Goal: Information Seeking & Learning: Learn about a topic

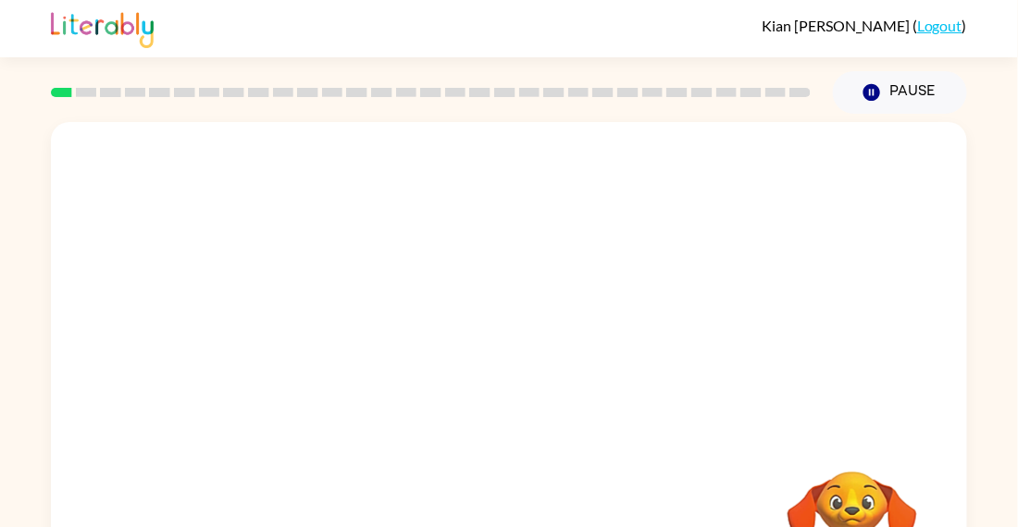
click at [404, 456] on div "Your browser must support playing .mp4 files to use Literably. Please try using…" at bounding box center [509, 386] width 916 height 528
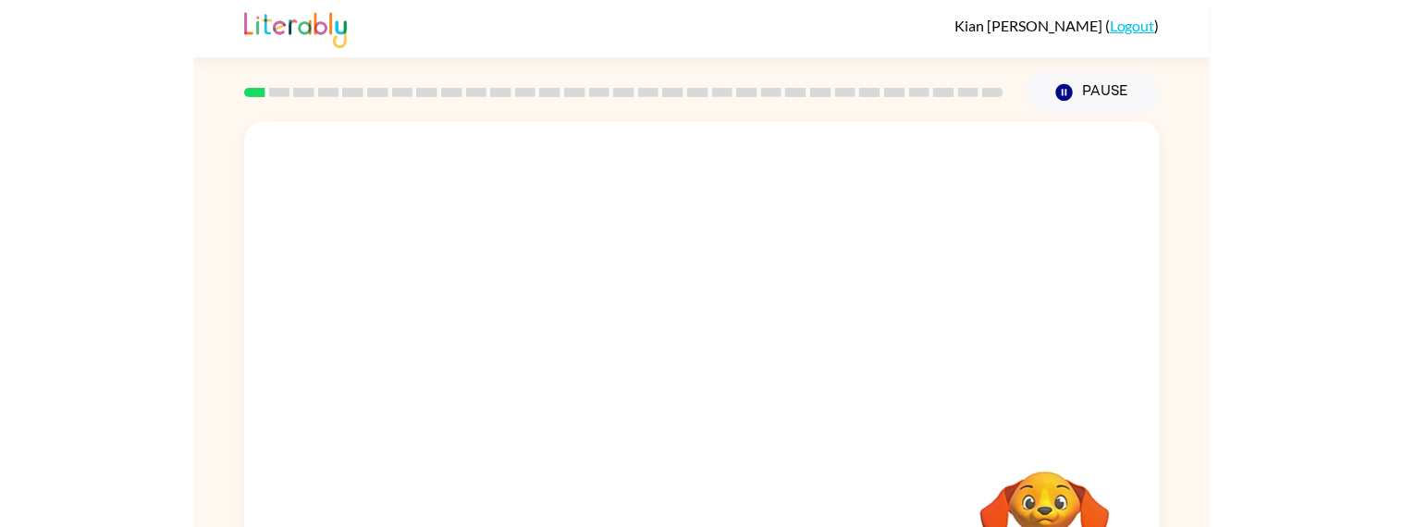
scroll to position [14, 0]
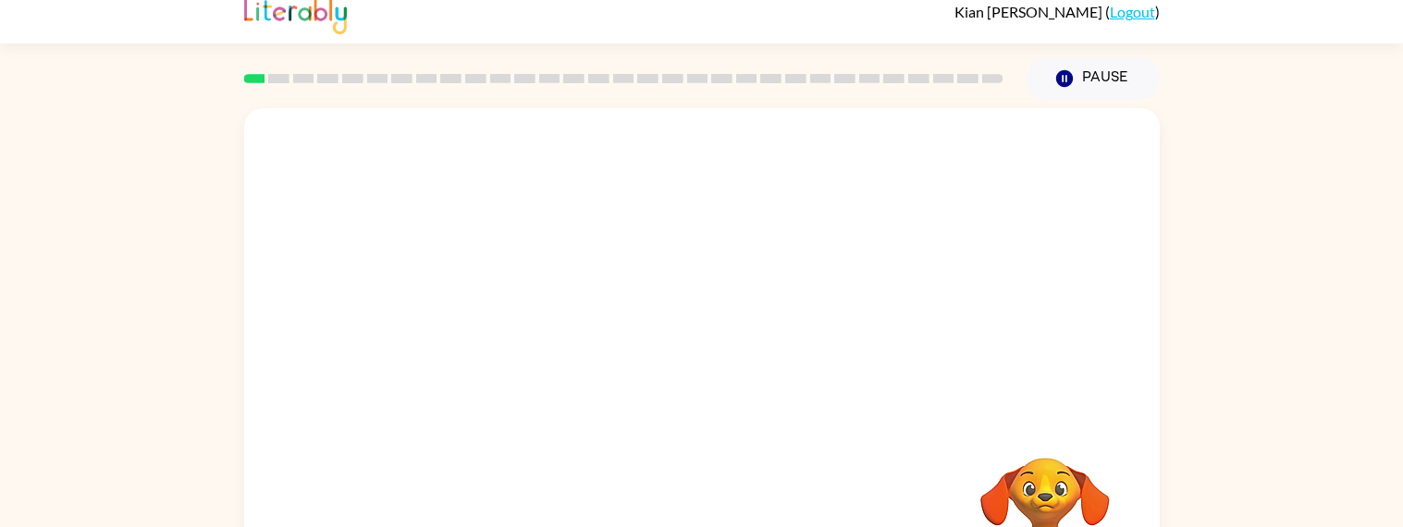
click at [542, 452] on div "Your browser must support playing .mp4 files to use Literably. Please try using…" at bounding box center [702, 372] width 916 height 528
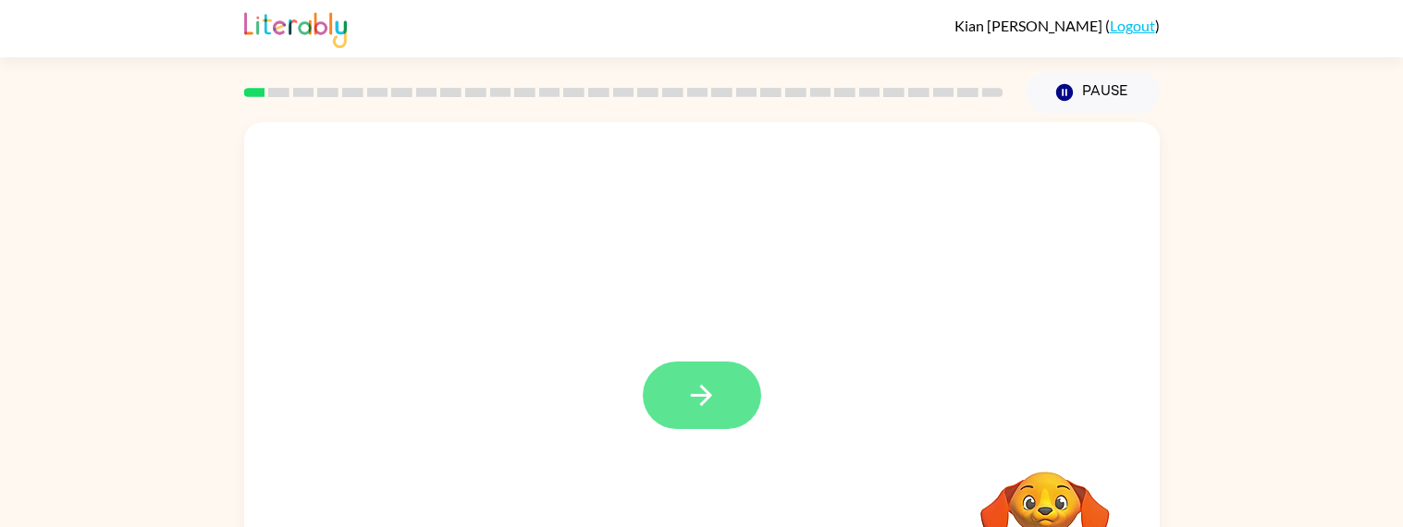
click at [685, 424] on button "button" at bounding box center [702, 396] width 118 height 68
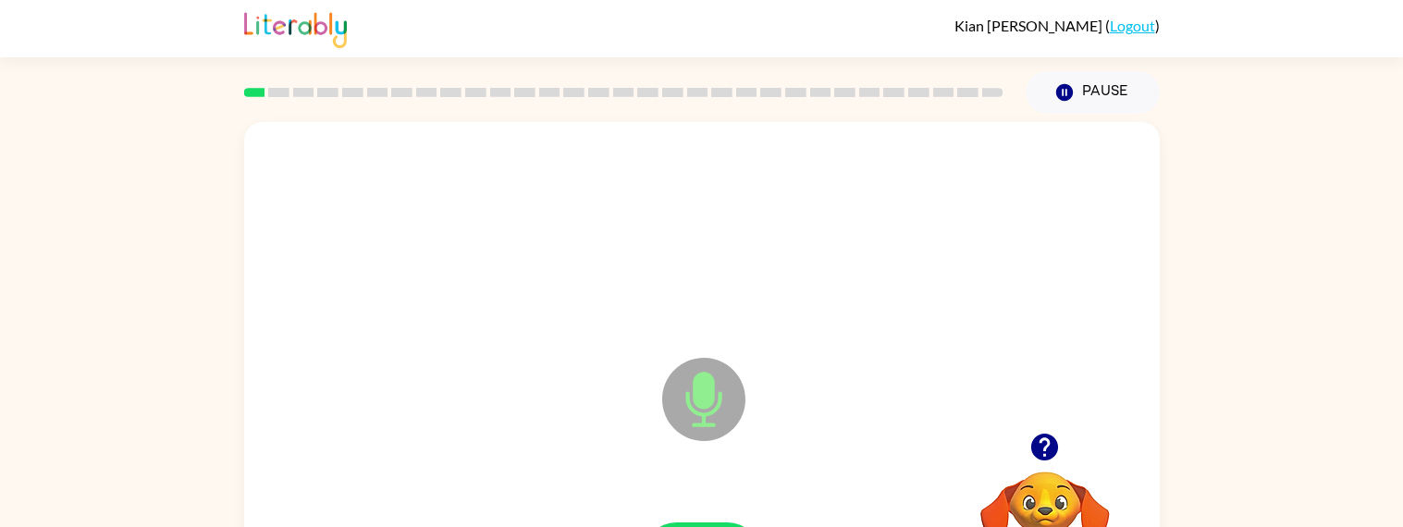
click at [686, 425] on icon at bounding box center [703, 399] width 83 height 83
click at [685, 426] on icon at bounding box center [703, 399] width 83 height 83
click at [714, 385] on icon at bounding box center [703, 399] width 83 height 83
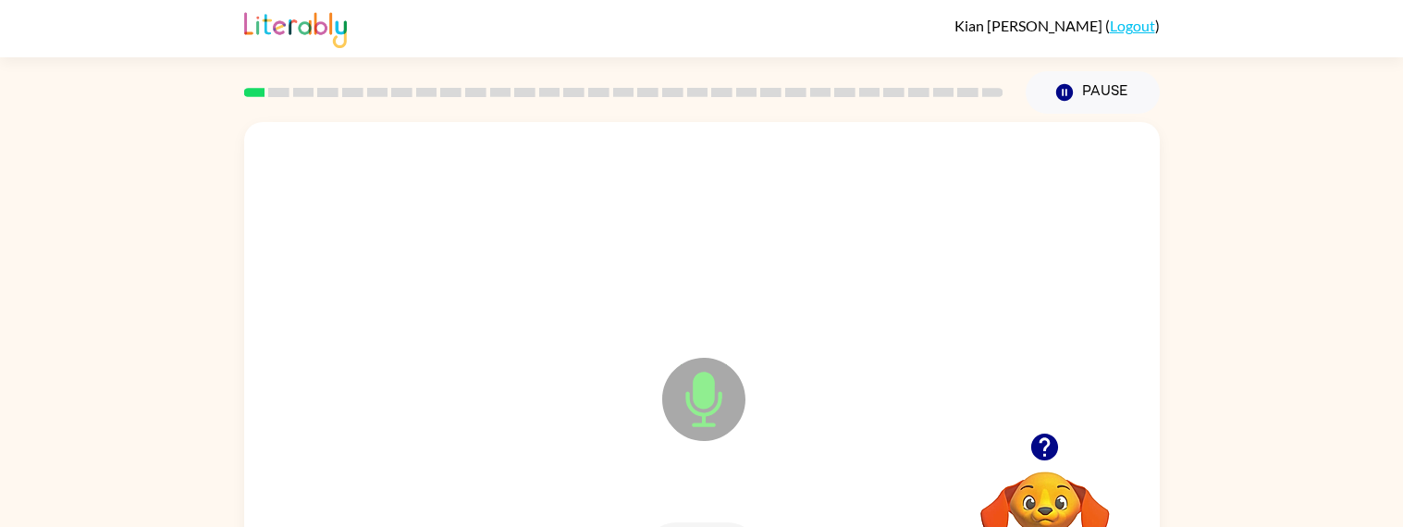
click at [704, 395] on icon "Microphone The Microphone is here when it is your turn to talk" at bounding box center [797, 422] width 278 height 139
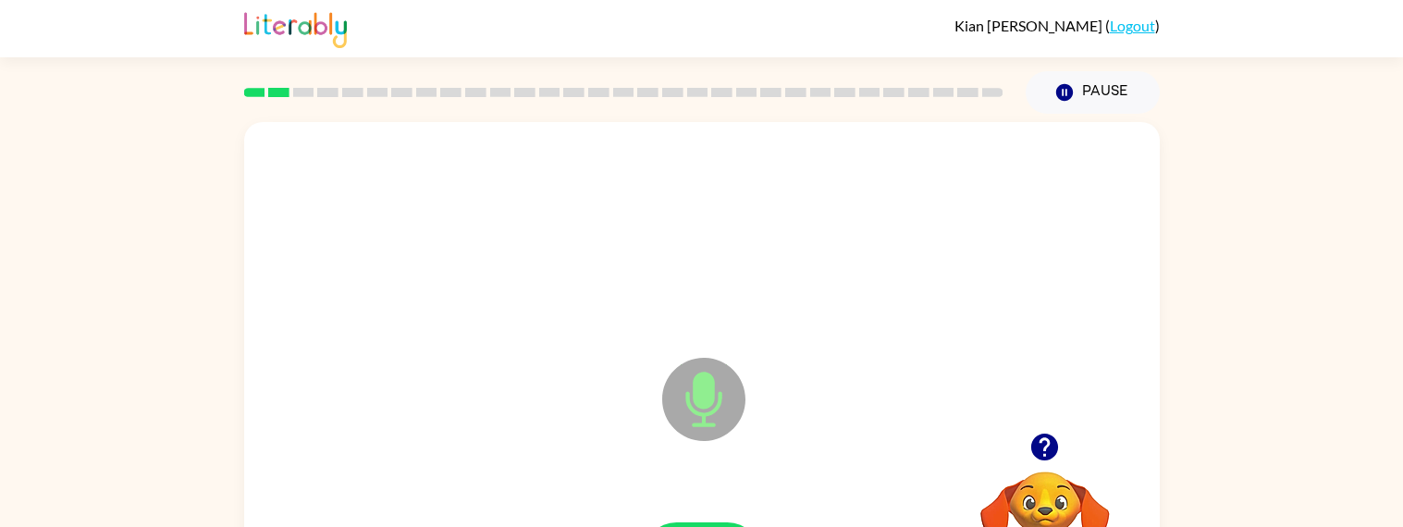
click at [698, 383] on icon "Microphone The Microphone is here when it is your turn to talk" at bounding box center [797, 422] width 278 height 139
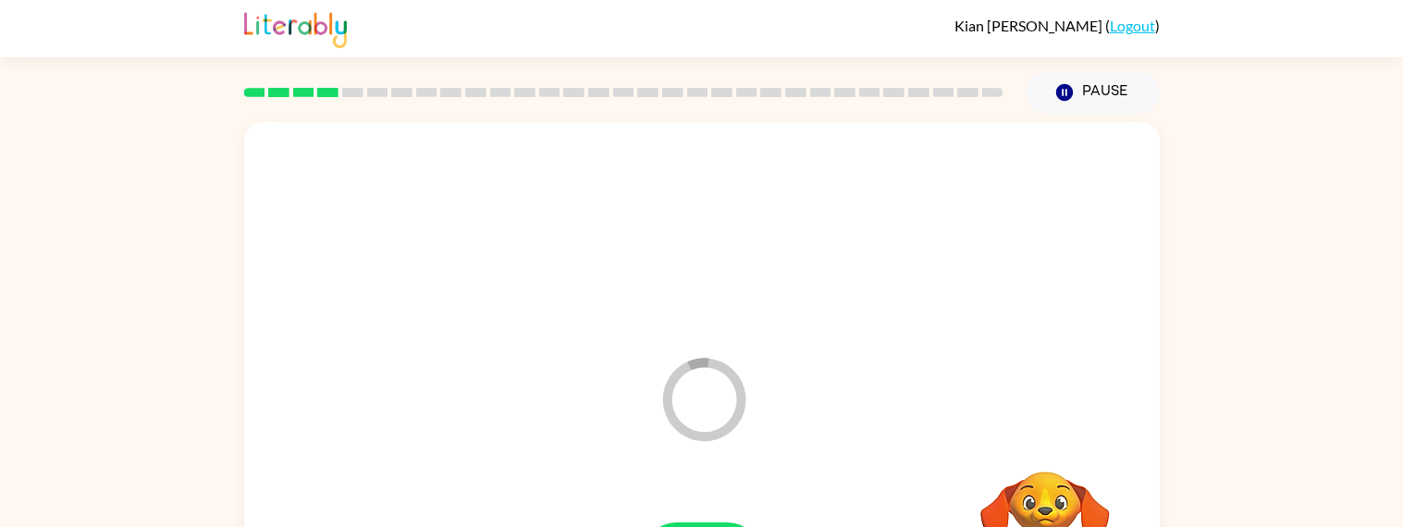
click at [690, 366] on icon at bounding box center [703, 399] width 83 height 83
click at [684, 362] on icon "Microphone The Microphone is here when it is your turn to talk" at bounding box center [797, 422] width 278 height 139
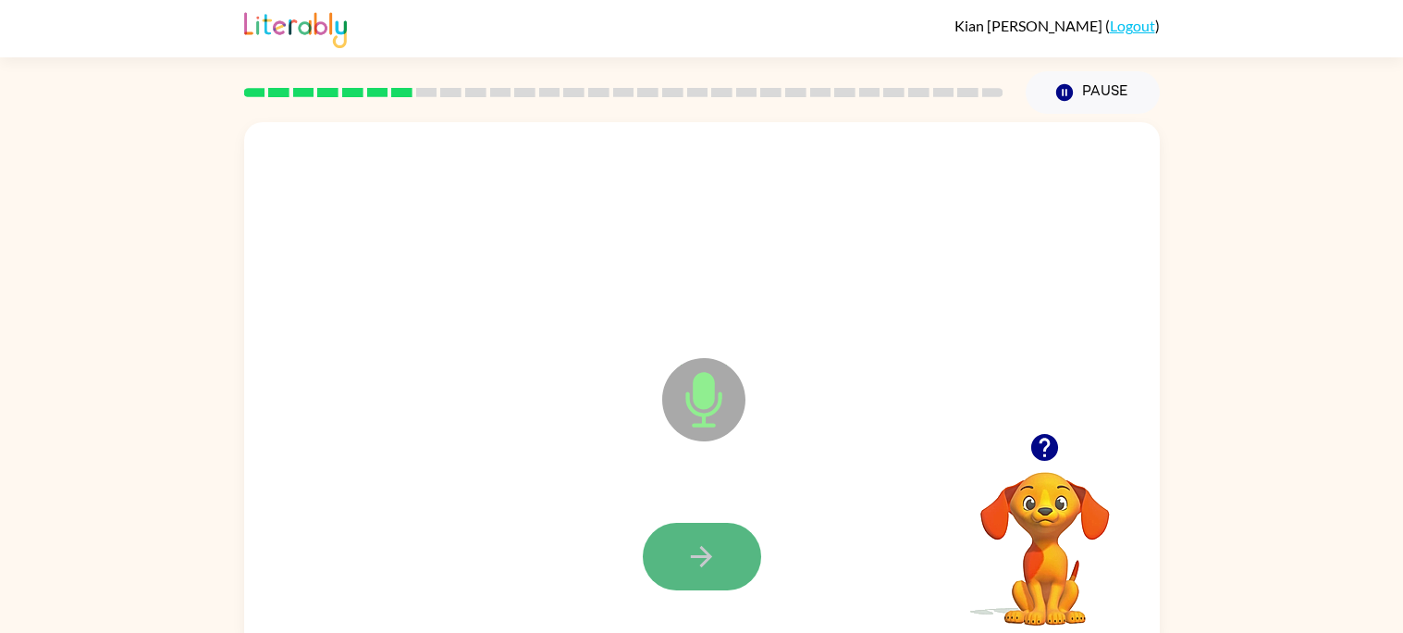
click at [694, 526] on icon "button" at bounding box center [702, 556] width 32 height 32
click at [692, 526] on icon "button" at bounding box center [702, 556] width 32 height 32
click at [691, 526] on icon "button" at bounding box center [701, 556] width 21 height 21
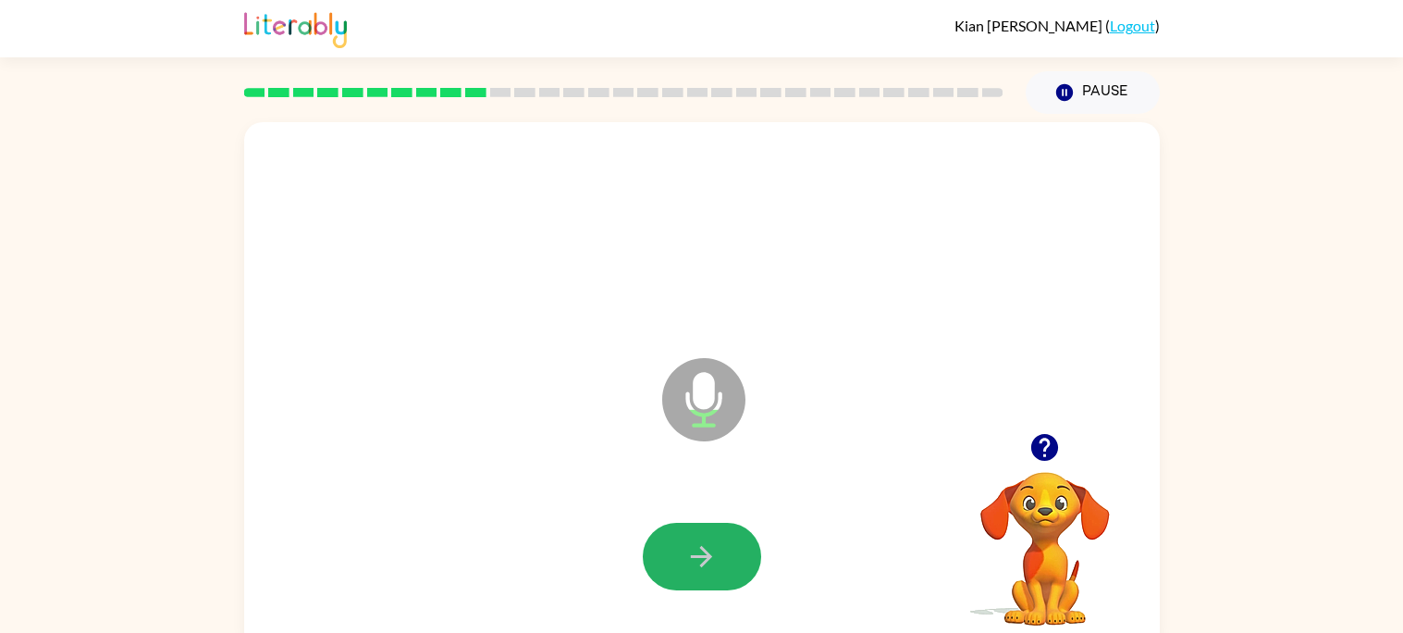
click at [691, 526] on icon "button" at bounding box center [701, 556] width 21 height 21
click at [691, 526] on icon "button" at bounding box center [702, 556] width 32 height 32
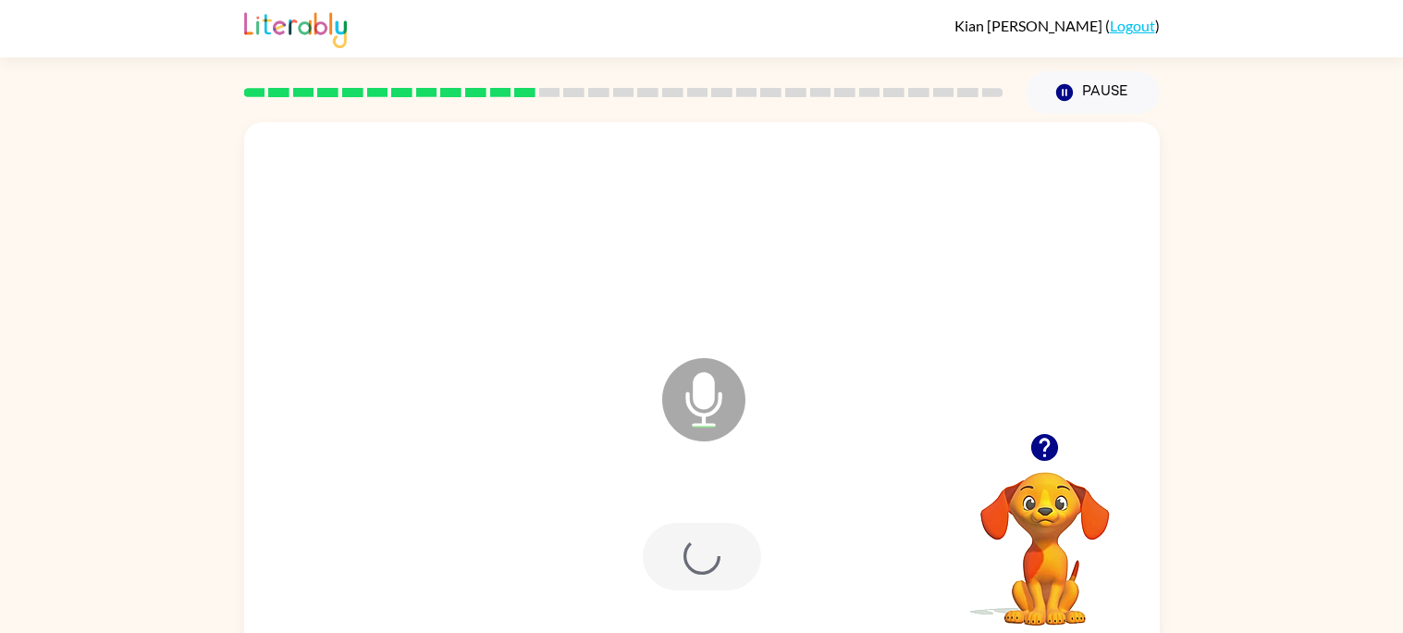
click at [691, 526] on div at bounding box center [702, 557] width 118 height 68
click at [688, 526] on icon "button" at bounding box center [702, 556] width 32 height 32
click at [690, 526] on icon "button" at bounding box center [702, 556] width 32 height 32
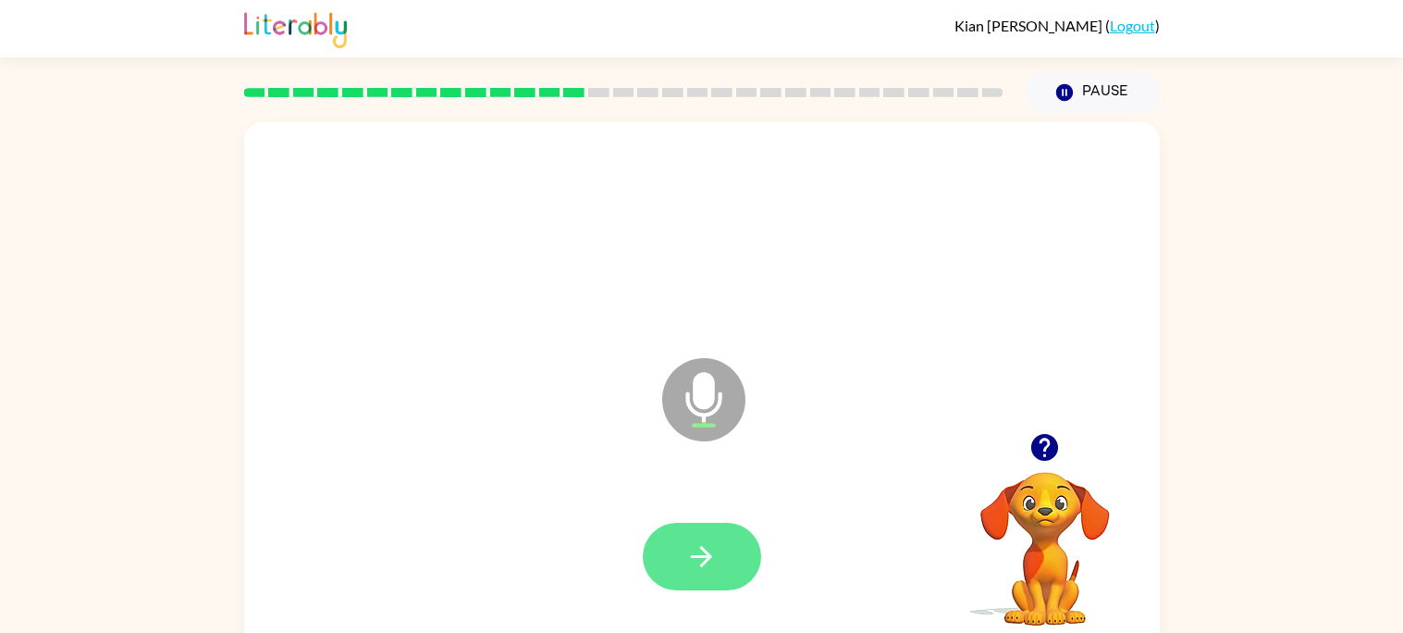
click at [692, 526] on icon "button" at bounding box center [701, 556] width 21 height 21
click at [694, 526] on icon "button" at bounding box center [702, 556] width 32 height 32
click at [698, 526] on icon "button" at bounding box center [702, 556] width 32 height 32
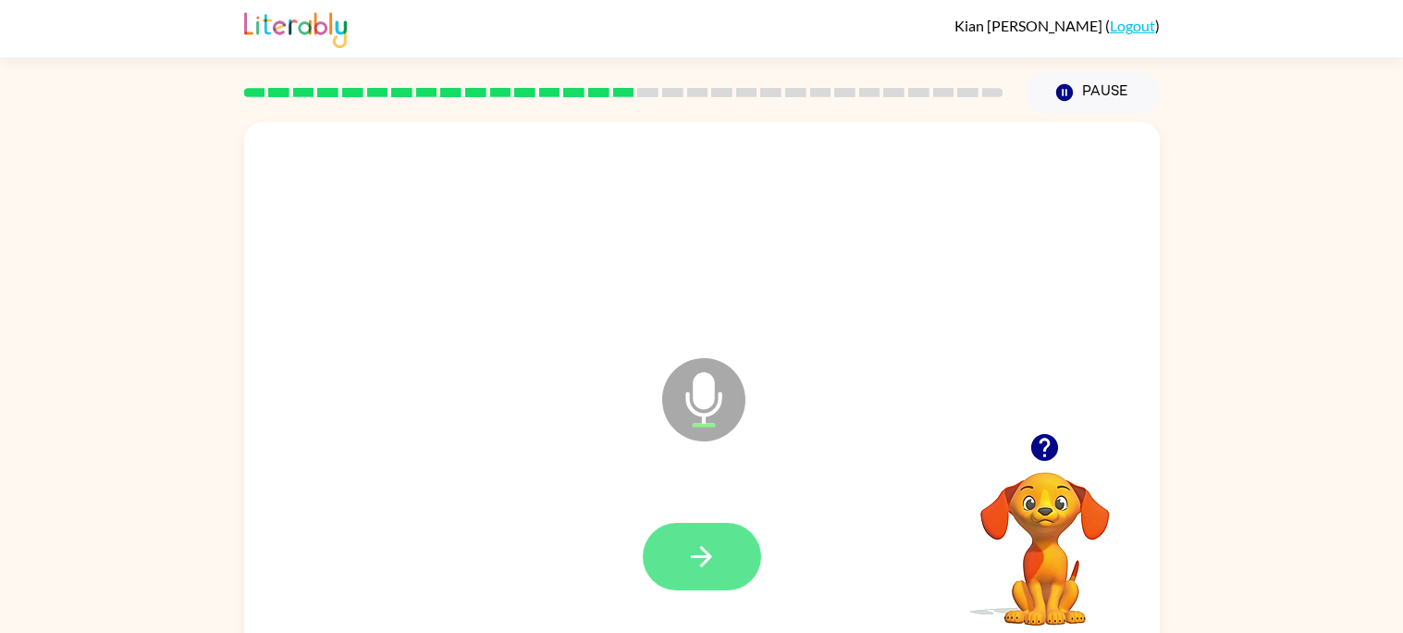
click at [698, 526] on icon "button" at bounding box center [702, 556] width 32 height 32
click at [686, 526] on icon "button" at bounding box center [702, 556] width 32 height 32
click at [688, 526] on icon "button" at bounding box center [702, 556] width 32 height 32
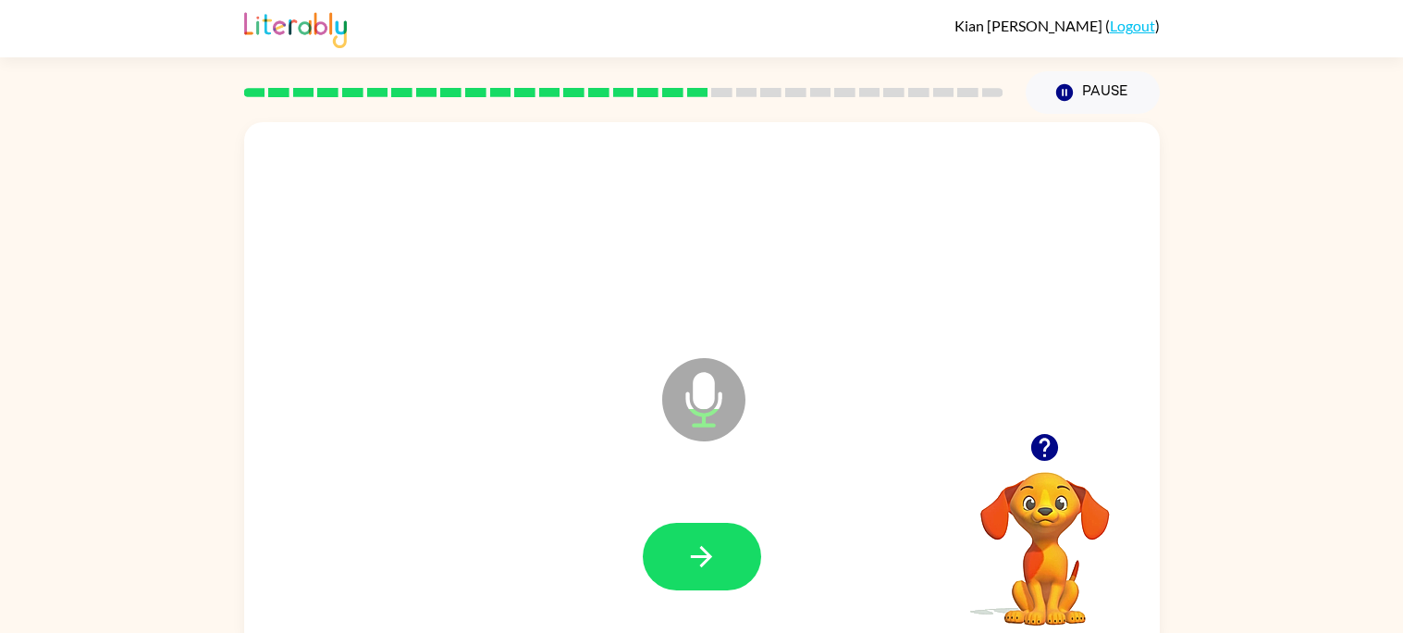
click at [688, 526] on icon "button" at bounding box center [702, 556] width 32 height 32
click at [690, 526] on icon "button" at bounding box center [702, 556] width 32 height 32
click at [704, 526] on icon "button" at bounding box center [701, 556] width 21 height 21
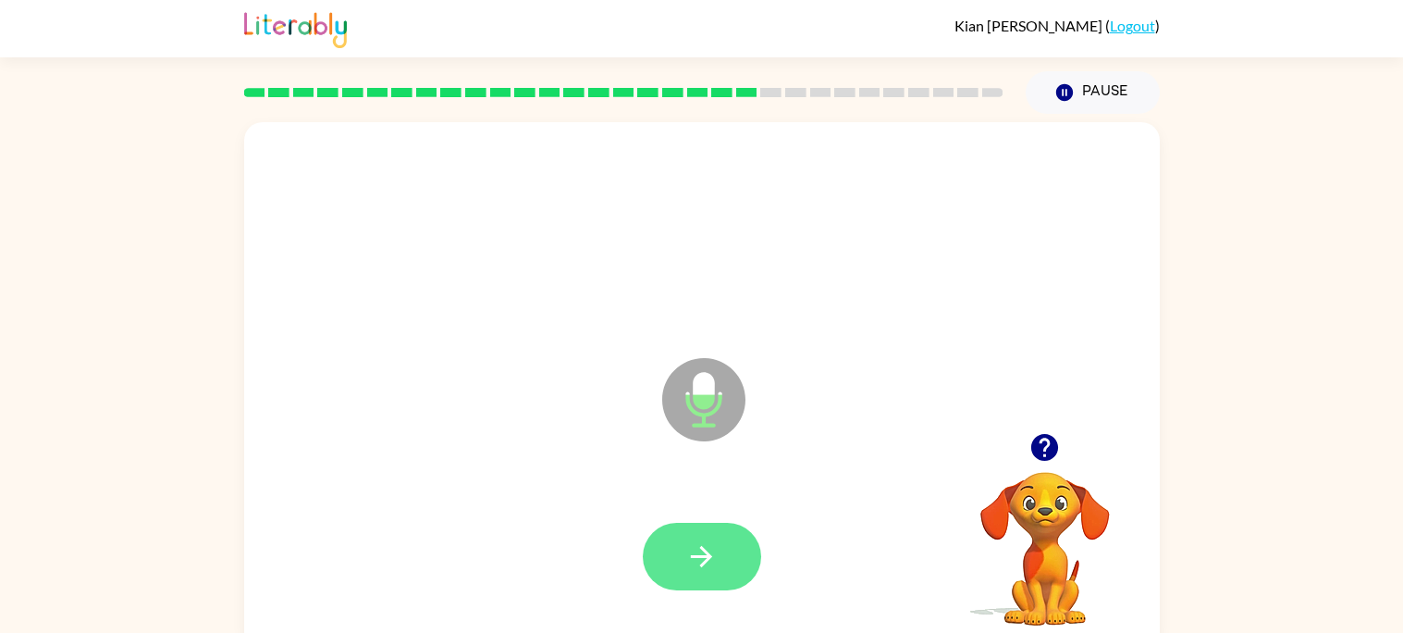
click at [710, 526] on icon "button" at bounding box center [702, 556] width 32 height 32
click at [656, 526] on button "button" at bounding box center [702, 557] width 118 height 68
click at [657, 526] on button "button" at bounding box center [702, 557] width 118 height 68
click at [686, 526] on icon "button" at bounding box center [702, 556] width 32 height 32
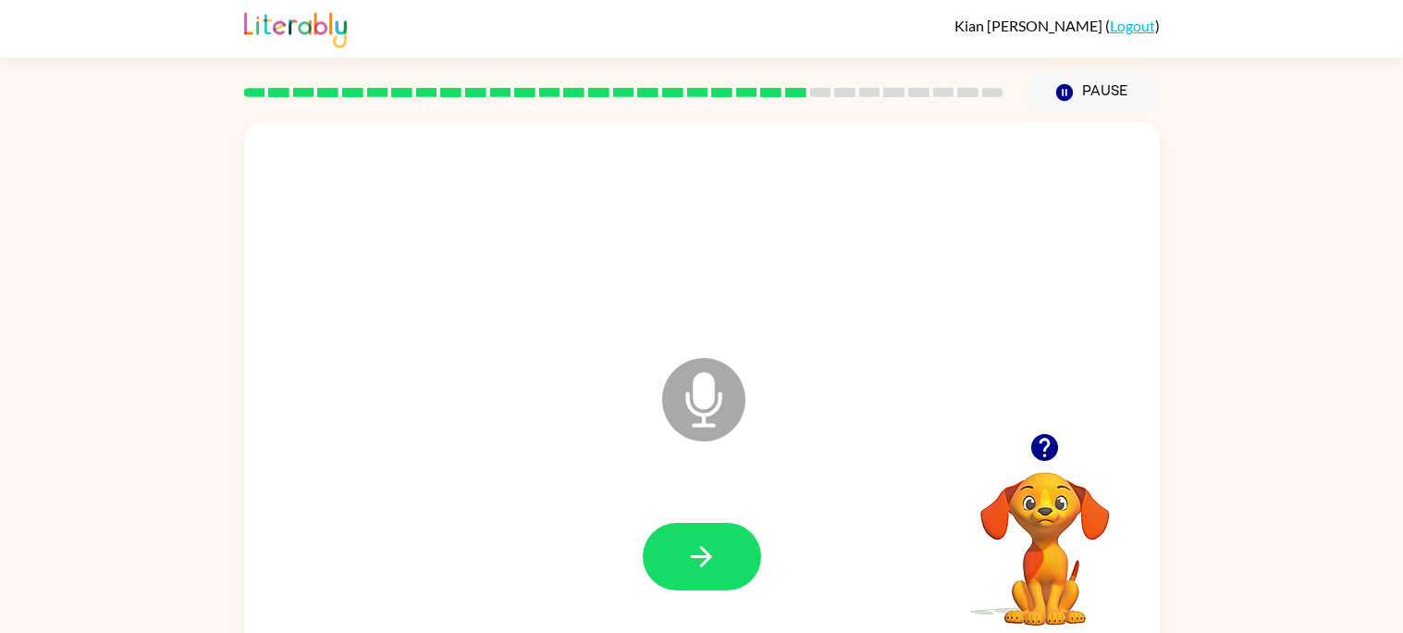
click at [686, 526] on icon "button" at bounding box center [702, 556] width 32 height 32
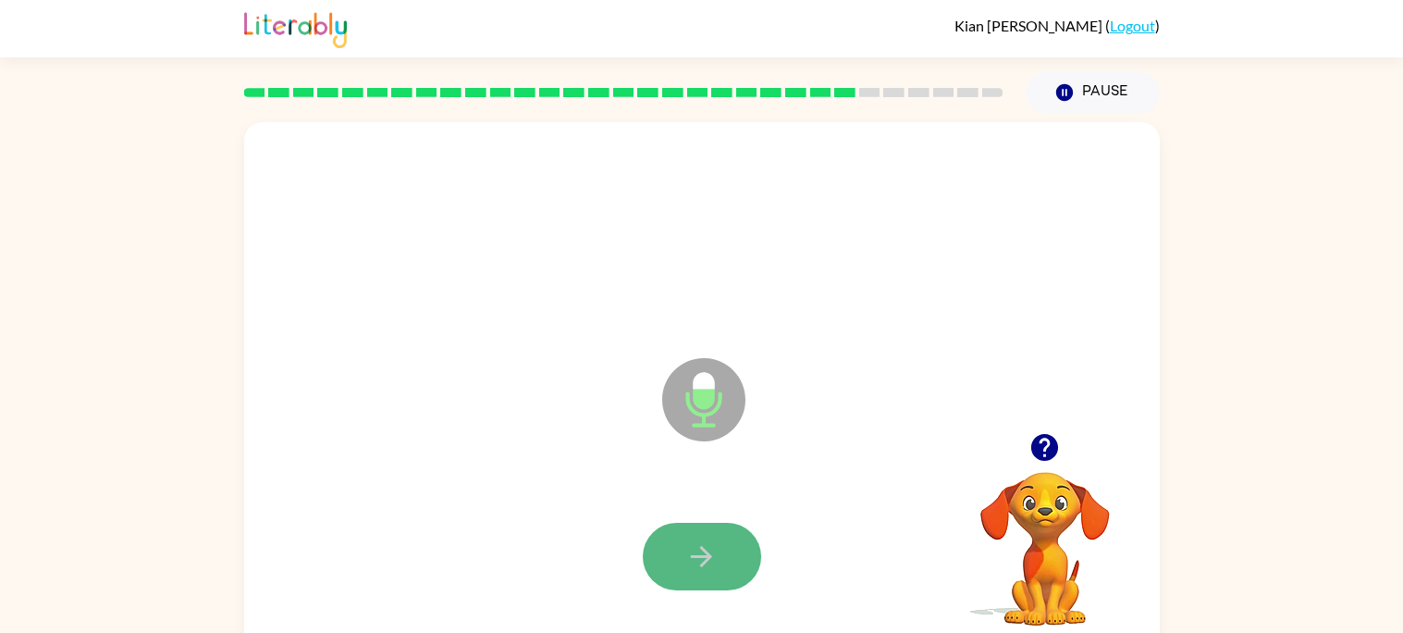
click at [684, 526] on button "button" at bounding box center [702, 557] width 118 height 68
click at [685, 526] on button "button" at bounding box center [702, 557] width 118 height 68
click at [688, 526] on button "button" at bounding box center [702, 557] width 118 height 68
click at [691, 526] on button "button" at bounding box center [702, 557] width 118 height 68
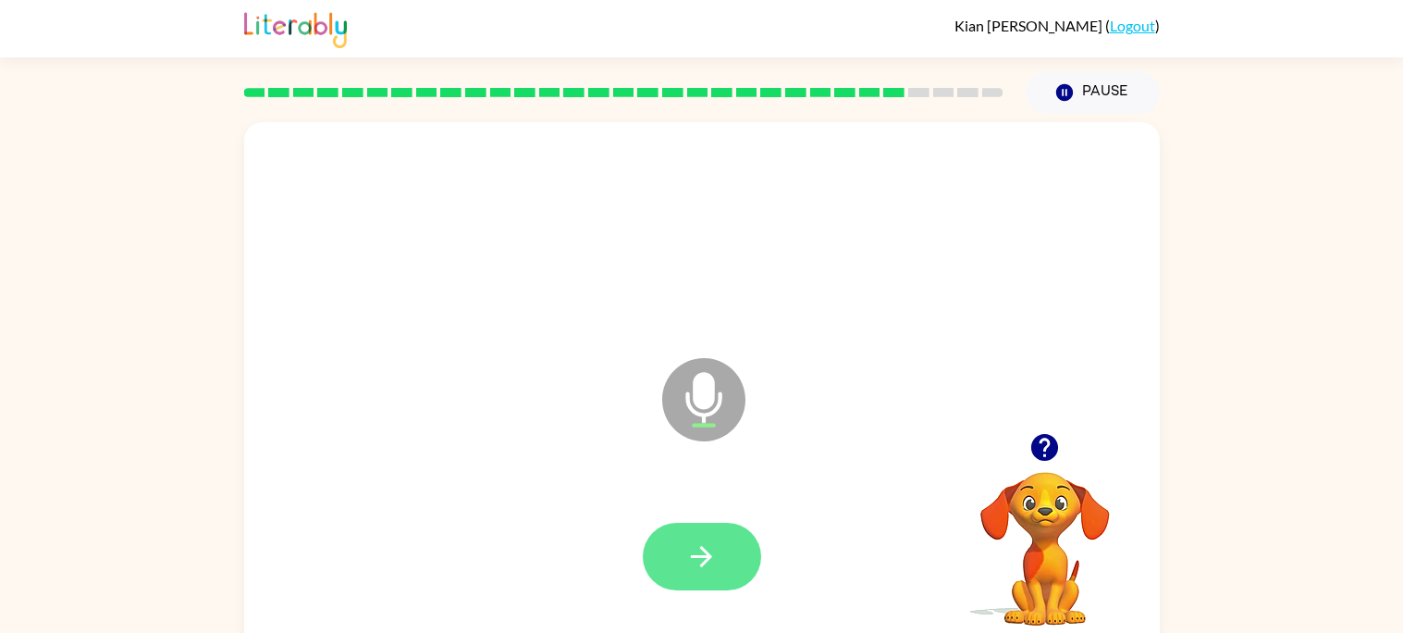
click at [686, 526] on icon "button" at bounding box center [702, 556] width 32 height 32
click at [690, 526] on button "button" at bounding box center [702, 557] width 118 height 68
click at [682, 526] on button "button" at bounding box center [702, 557] width 118 height 68
click at [684, 526] on button "button" at bounding box center [702, 557] width 118 height 68
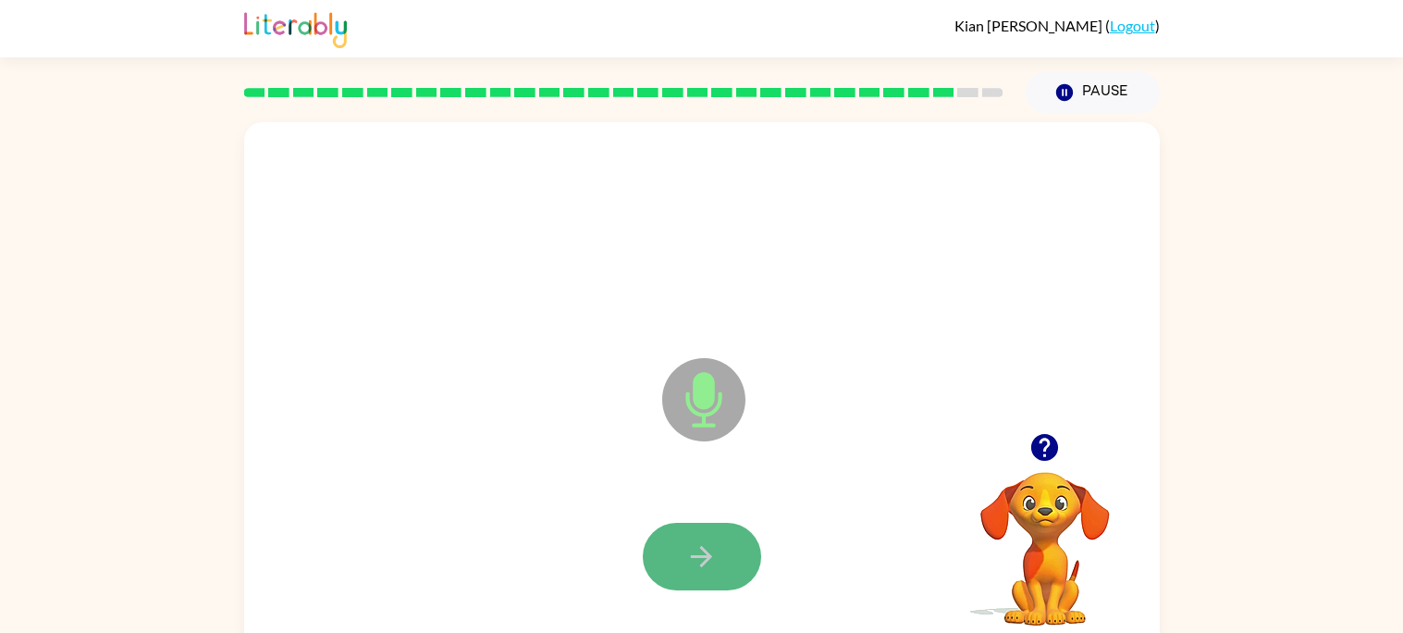
click at [686, 526] on icon "button" at bounding box center [702, 556] width 32 height 32
click at [691, 526] on icon "button" at bounding box center [702, 556] width 32 height 32
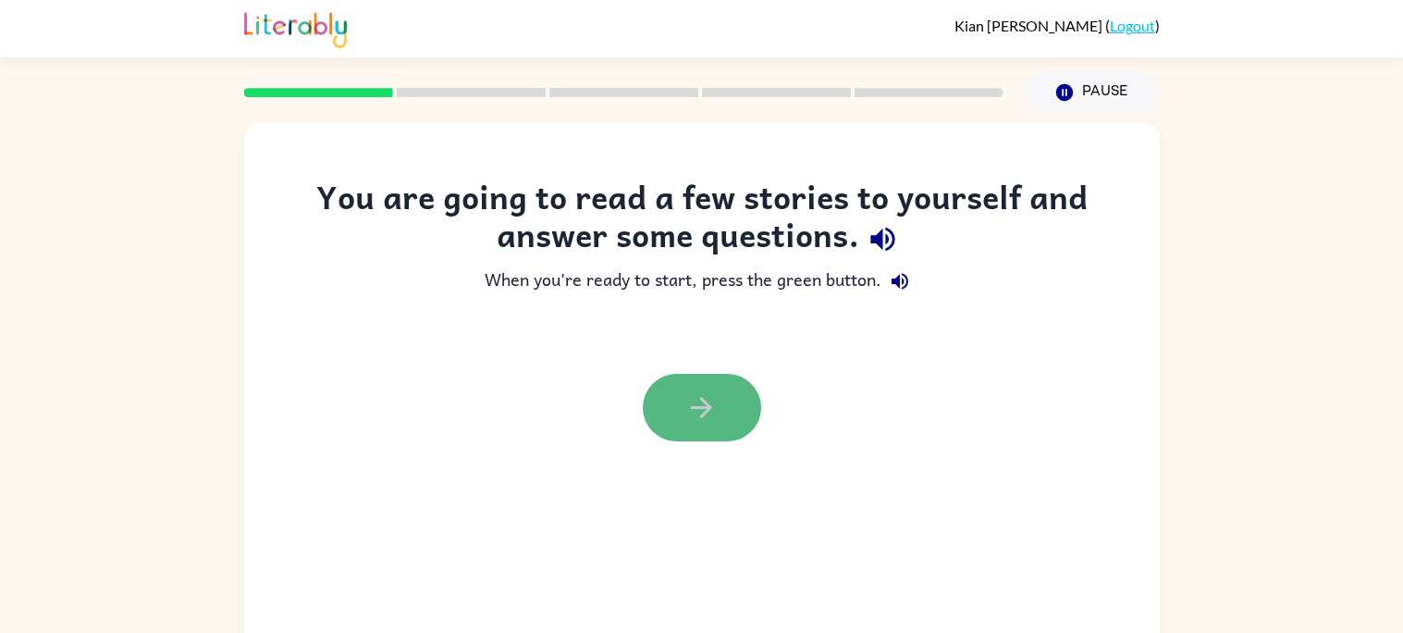
click at [712, 408] on icon "button" at bounding box center [702, 407] width 32 height 32
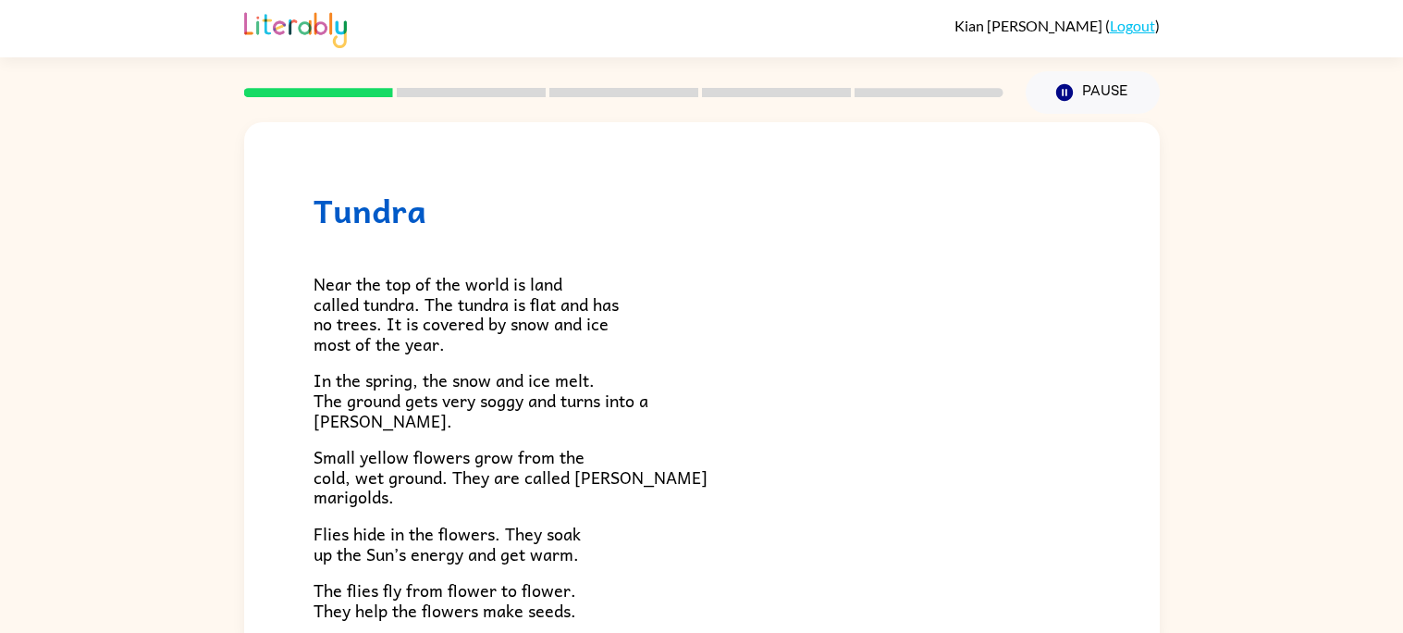
click at [692, 395] on p "In the spring, the snow and ice melt. The ground gets very soggy and turns into…" at bounding box center [702, 400] width 777 height 60
click at [689, 397] on p "In the spring, the snow and ice melt. The ground gets very soggy and turns into…" at bounding box center [702, 400] width 777 height 60
click at [785, 302] on p "Near the top of the world is land called tundra. The tundra is flat and has no …" at bounding box center [702, 314] width 777 height 80
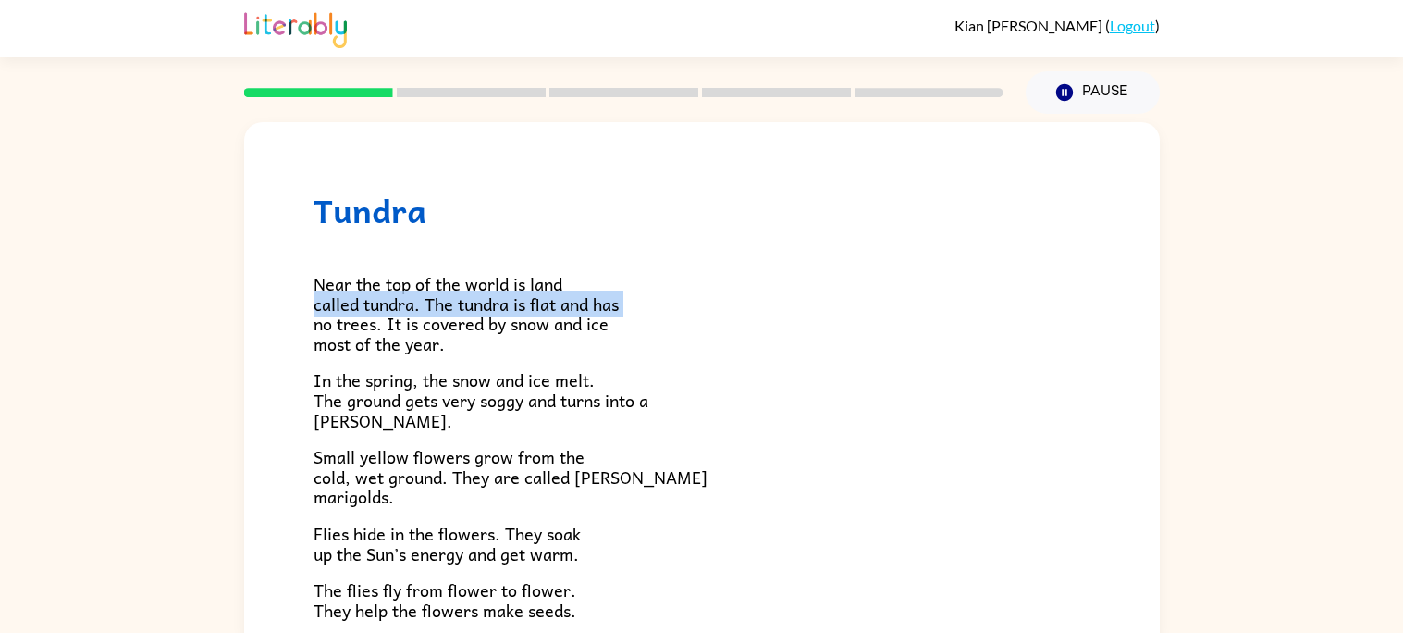
click at [785, 302] on p "Near the top of the world is land called tundra. The tundra is flat and has no …" at bounding box center [702, 314] width 777 height 80
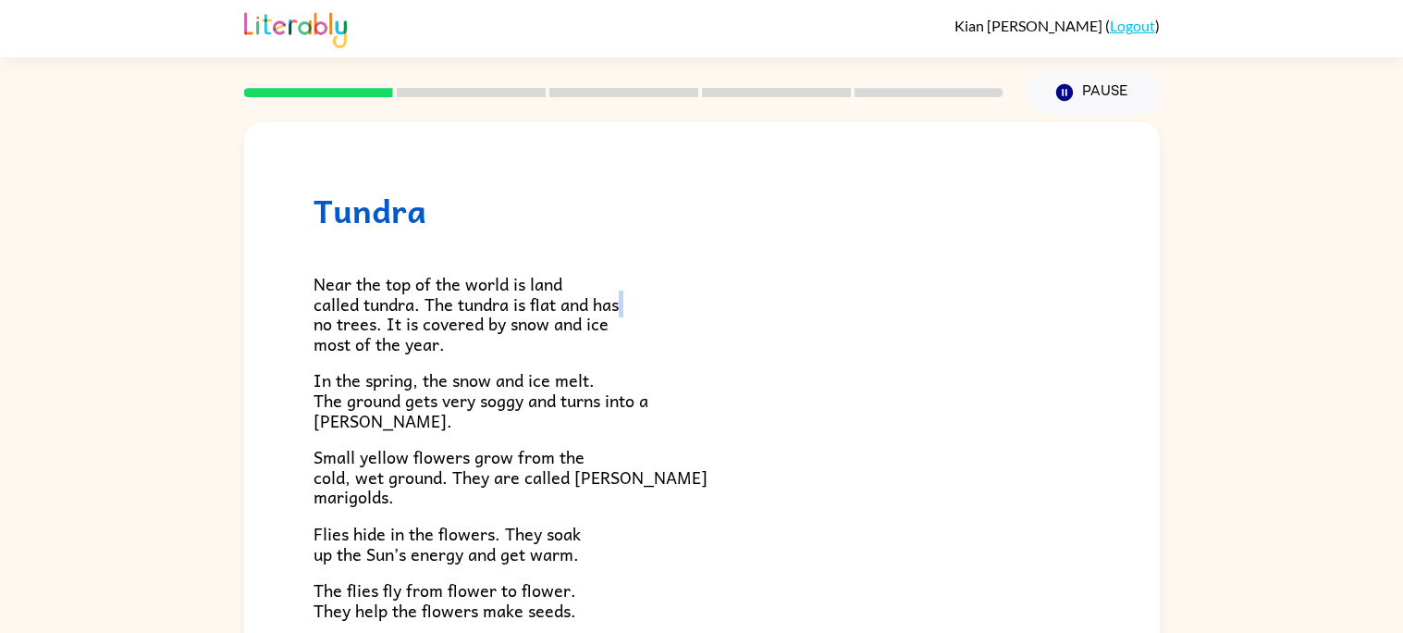
click at [785, 302] on p "Near the top of the world is land called tundra. The tundra is flat and has no …" at bounding box center [702, 314] width 777 height 80
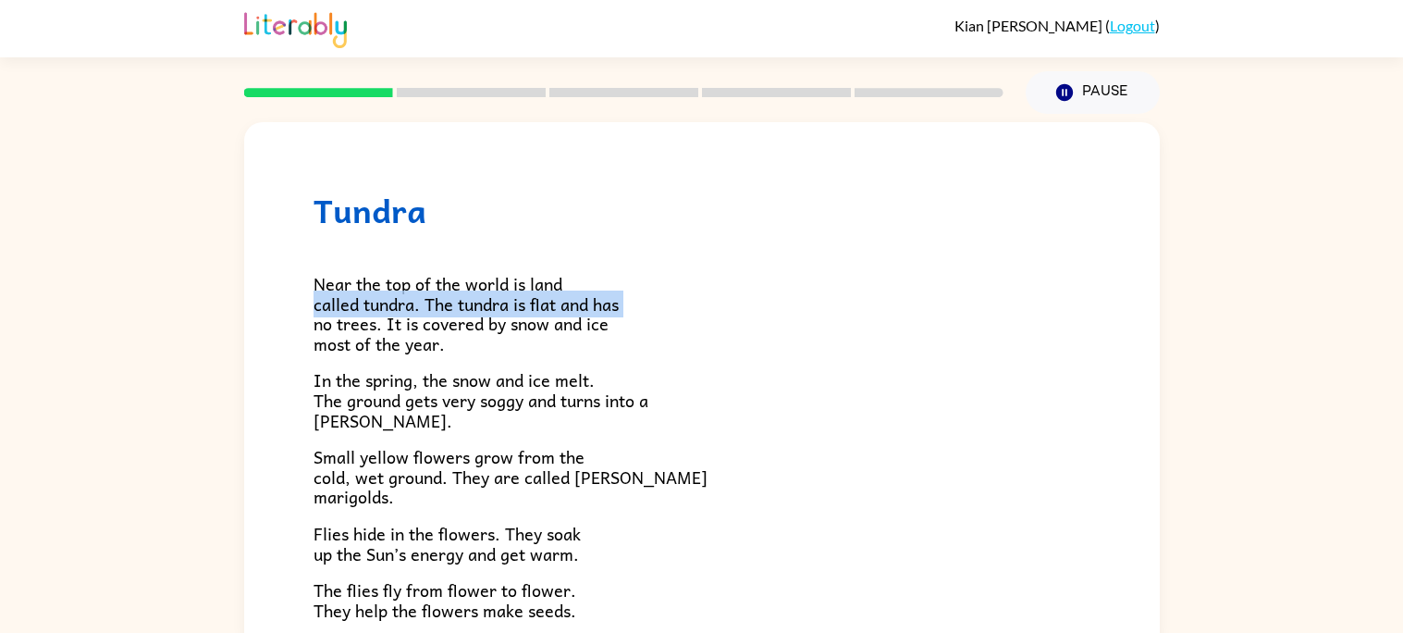
click at [785, 302] on p "Near the top of the world is land called tundra. The tundra is flat and has no …" at bounding box center [702, 314] width 777 height 80
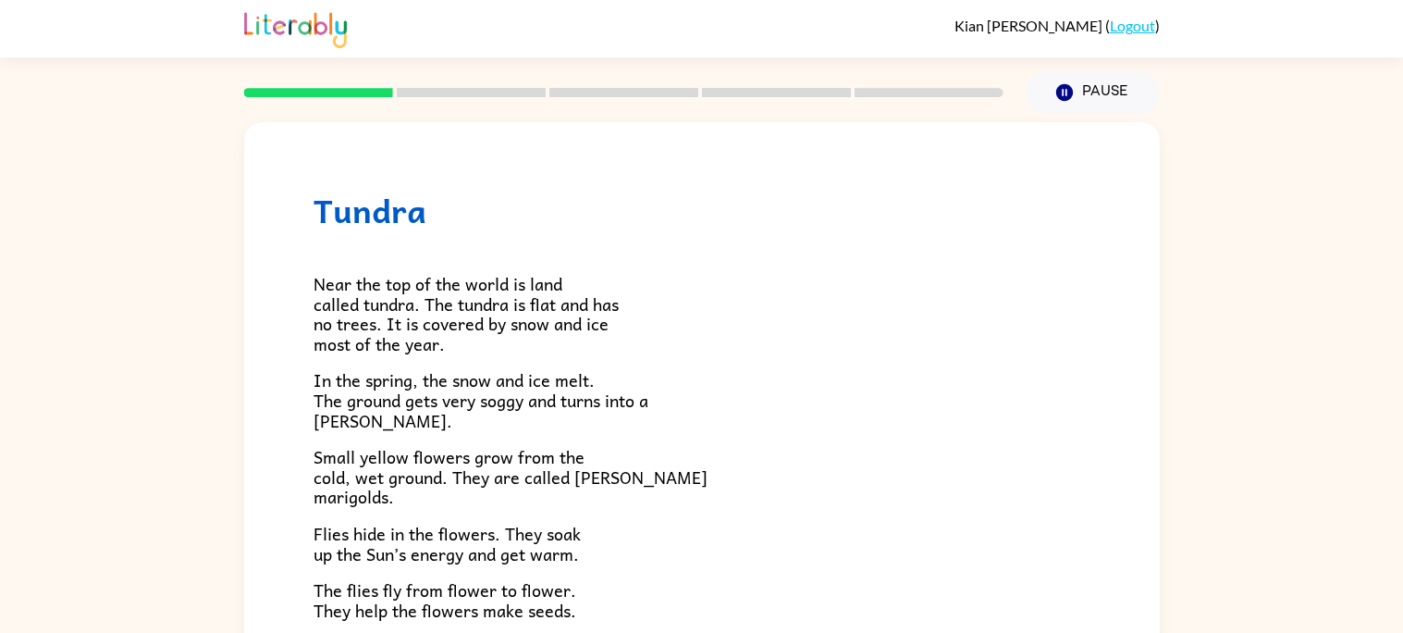
click at [376, 235] on div "Near the top of the world is land called tundra. The tundra is flat and has no …" at bounding box center [702, 539] width 777 height 621
click at [443, 370] on span "In the spring, the snow and ice melt. The ground gets very soggy and turns into…" at bounding box center [481, 399] width 335 height 67
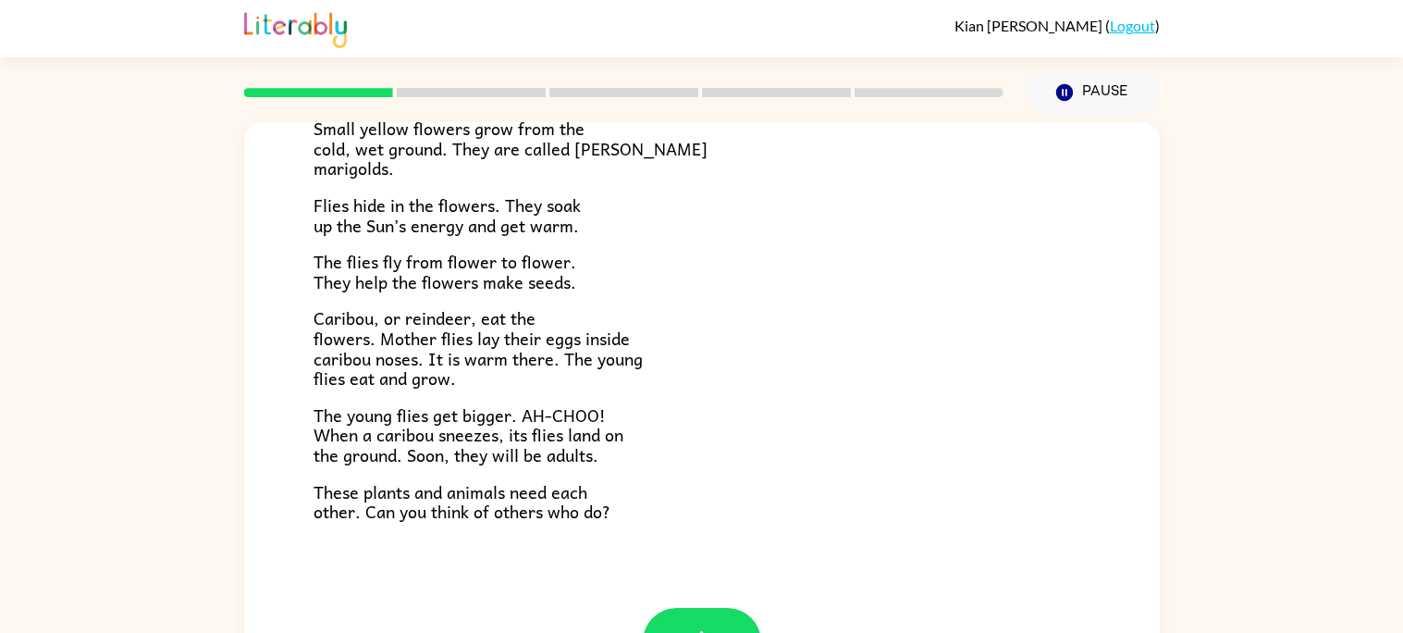
scroll to position [379, 0]
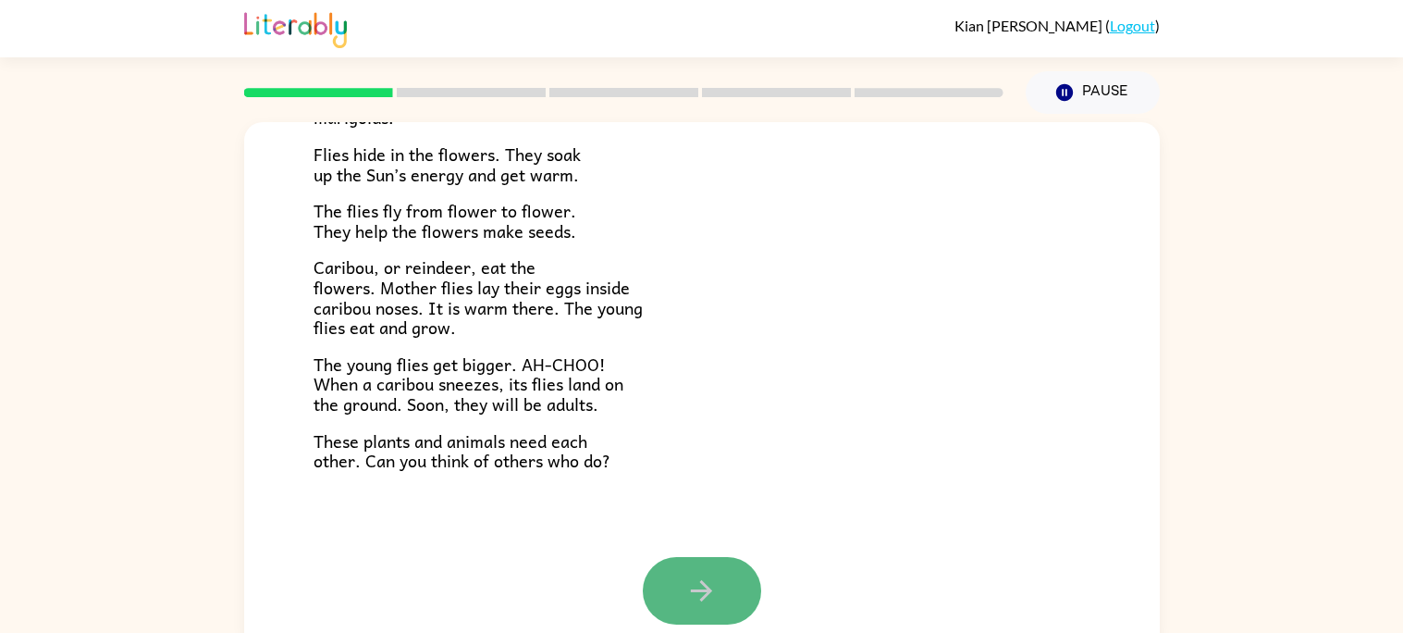
click at [710, 557] on button "button" at bounding box center [702, 591] width 118 height 68
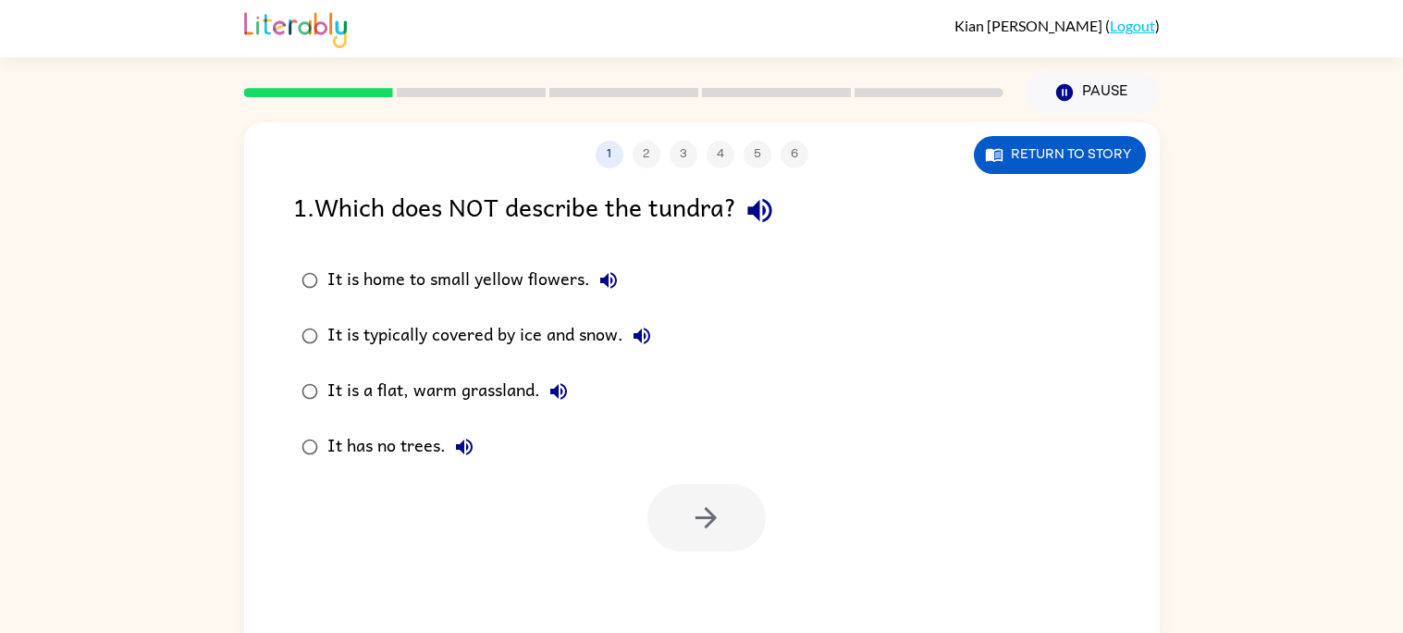
scroll to position [0, 0]
click at [723, 550] on button "button" at bounding box center [707, 518] width 118 height 68
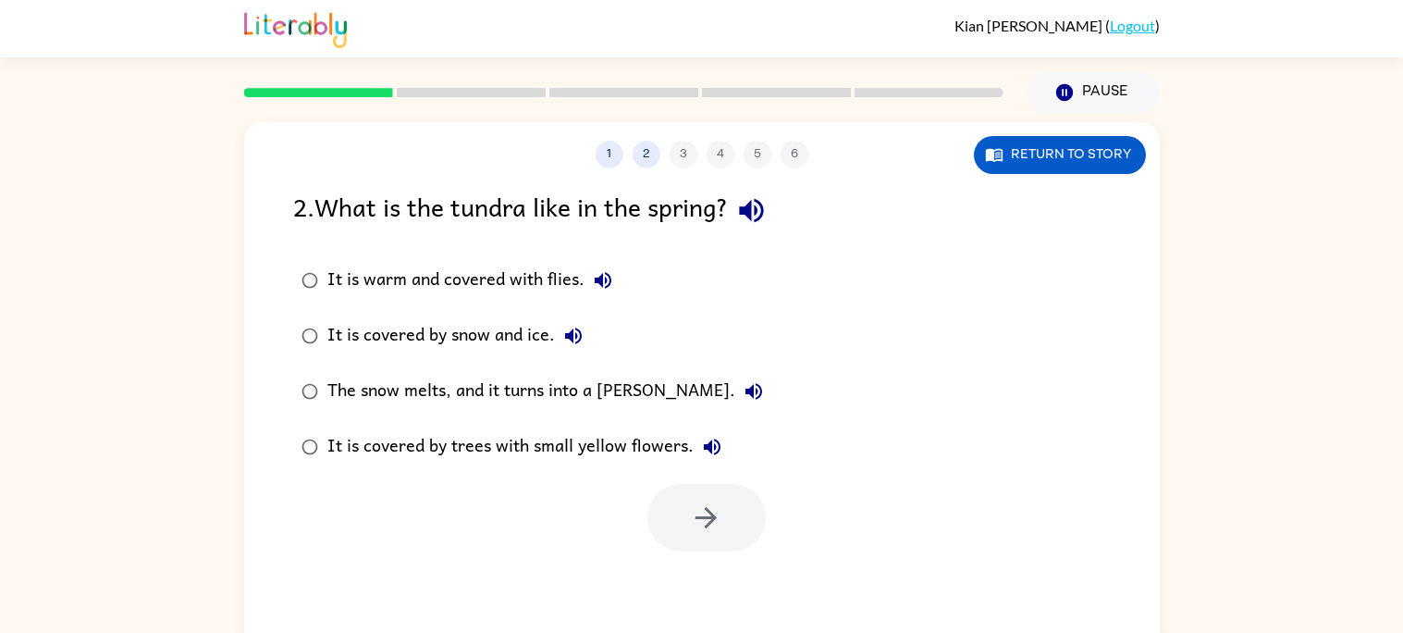
click at [428, 514] on div at bounding box center [702, 513] width 916 height 77
click at [731, 500] on button "button" at bounding box center [707, 518] width 118 height 68
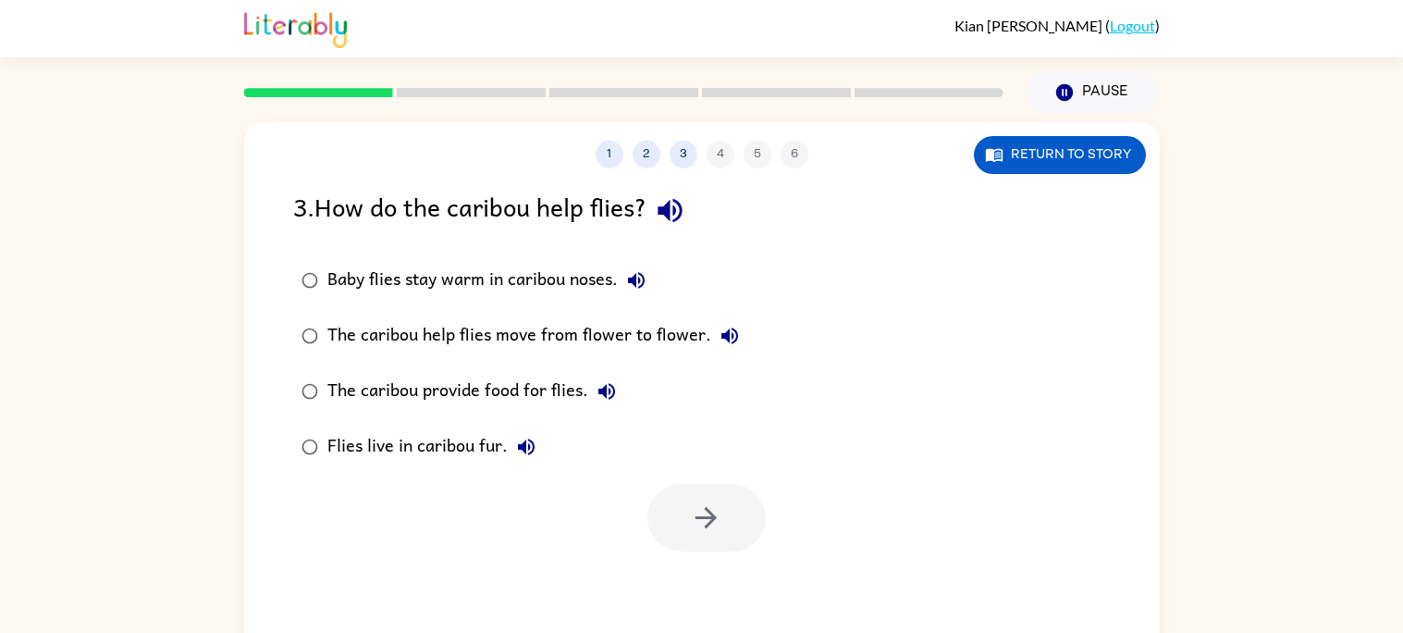
click at [422, 361] on label "The caribou help flies move from flower to flower." at bounding box center [520, 336] width 475 height 56
click at [690, 511] on icon "button" at bounding box center [706, 517] width 32 height 32
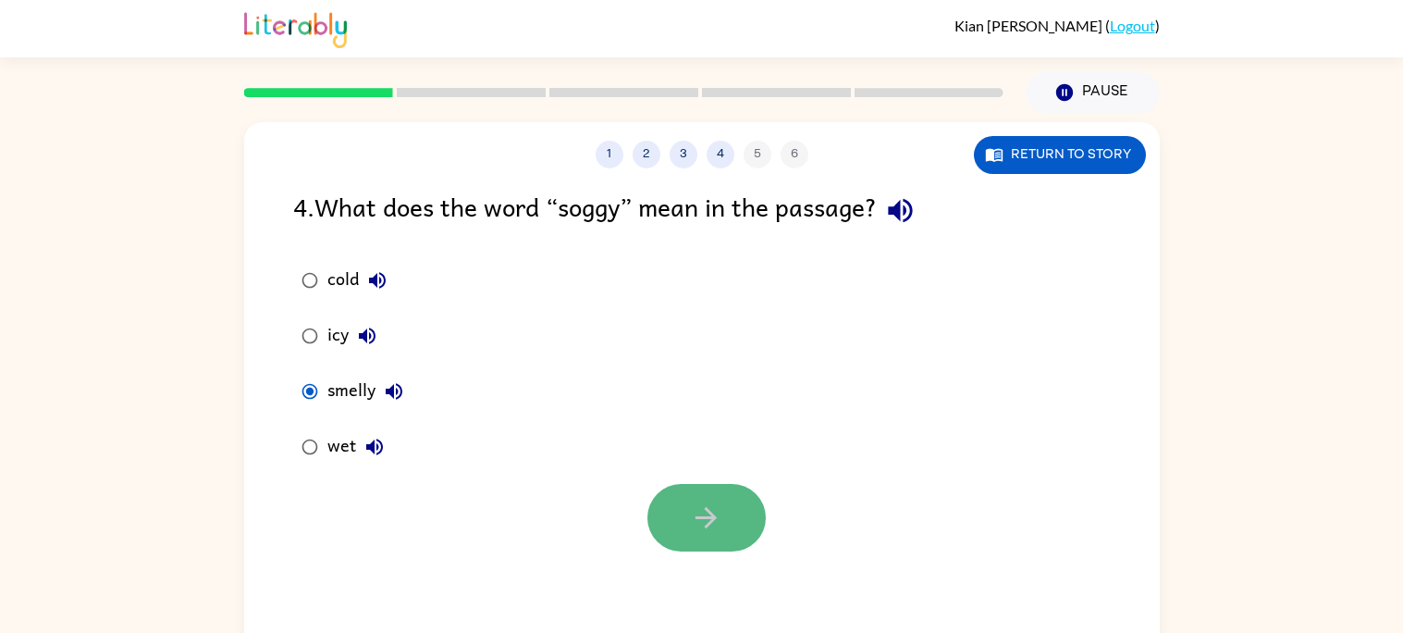
click at [665, 522] on button "button" at bounding box center [707, 518] width 118 height 68
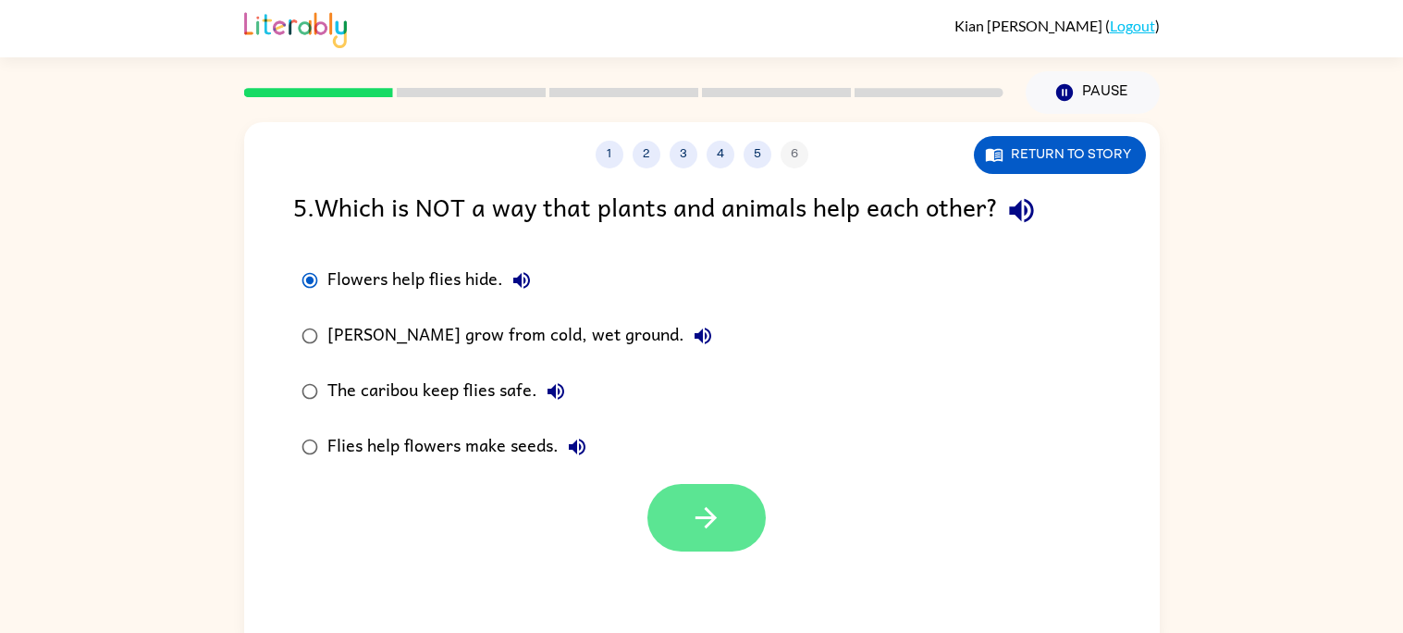
click at [746, 546] on button "button" at bounding box center [707, 518] width 118 height 68
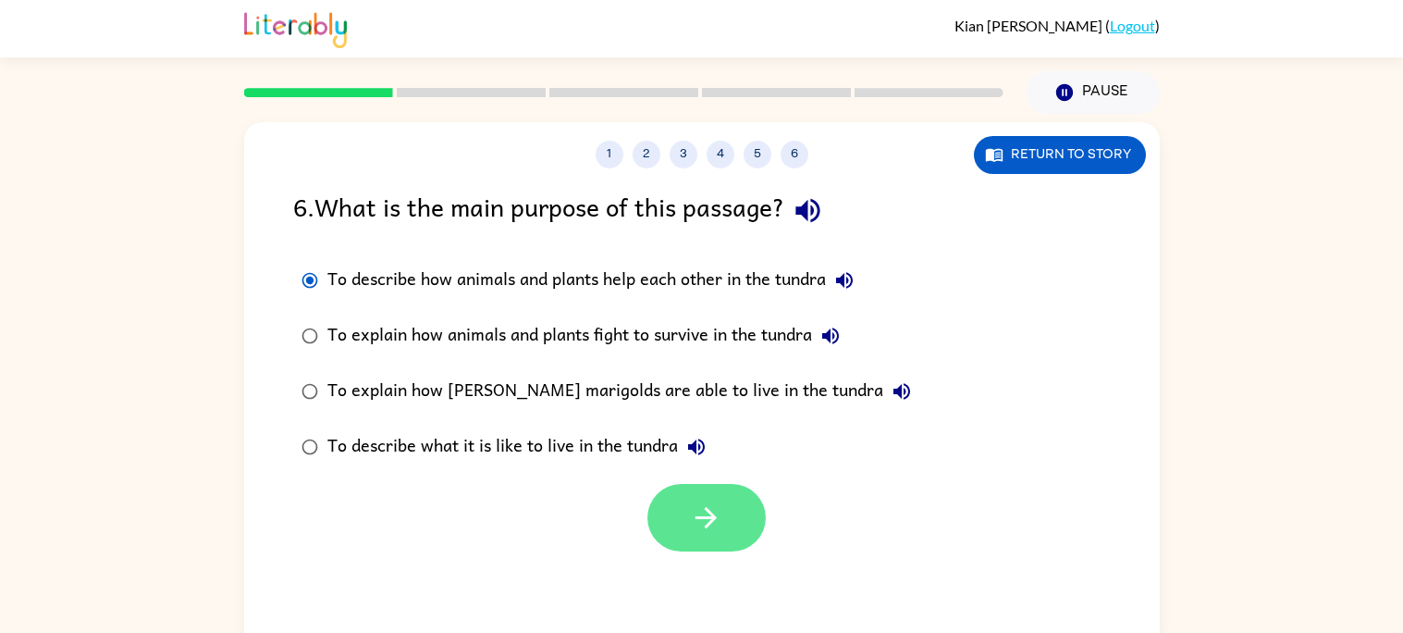
click at [718, 527] on icon "button" at bounding box center [706, 517] width 32 height 32
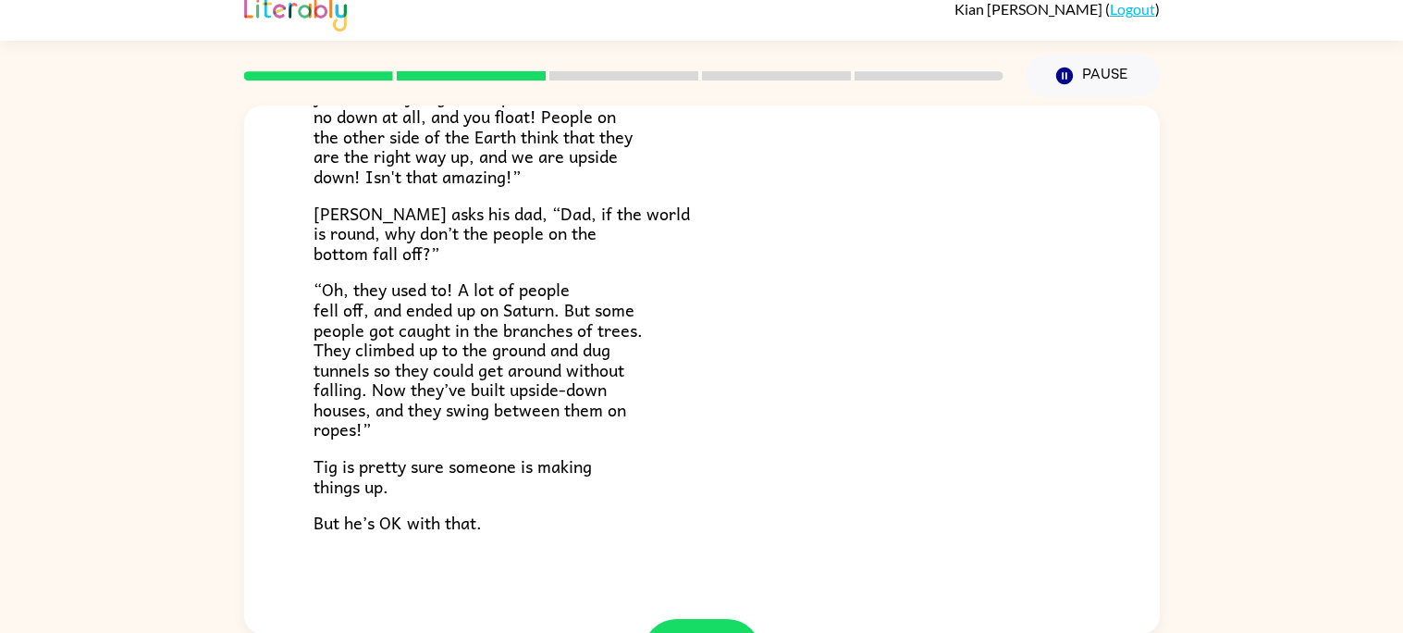
scroll to position [537, 0]
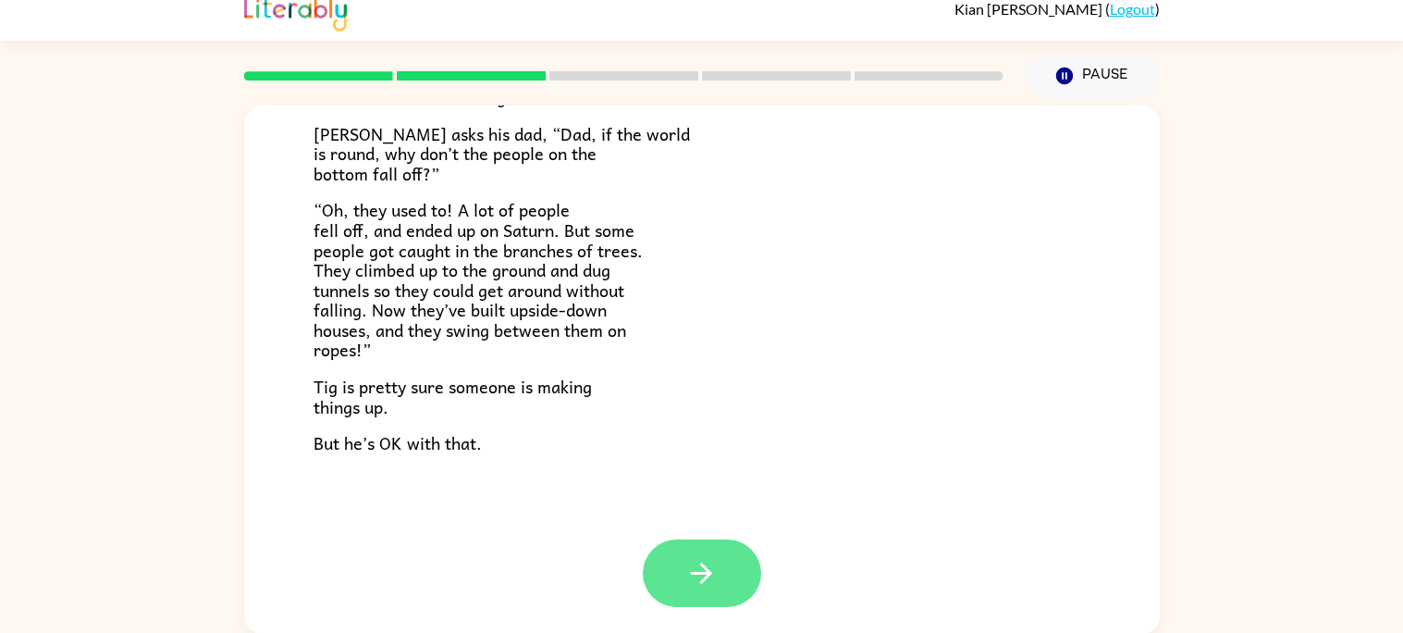
click at [708, 581] on icon "button" at bounding box center [702, 573] width 32 height 32
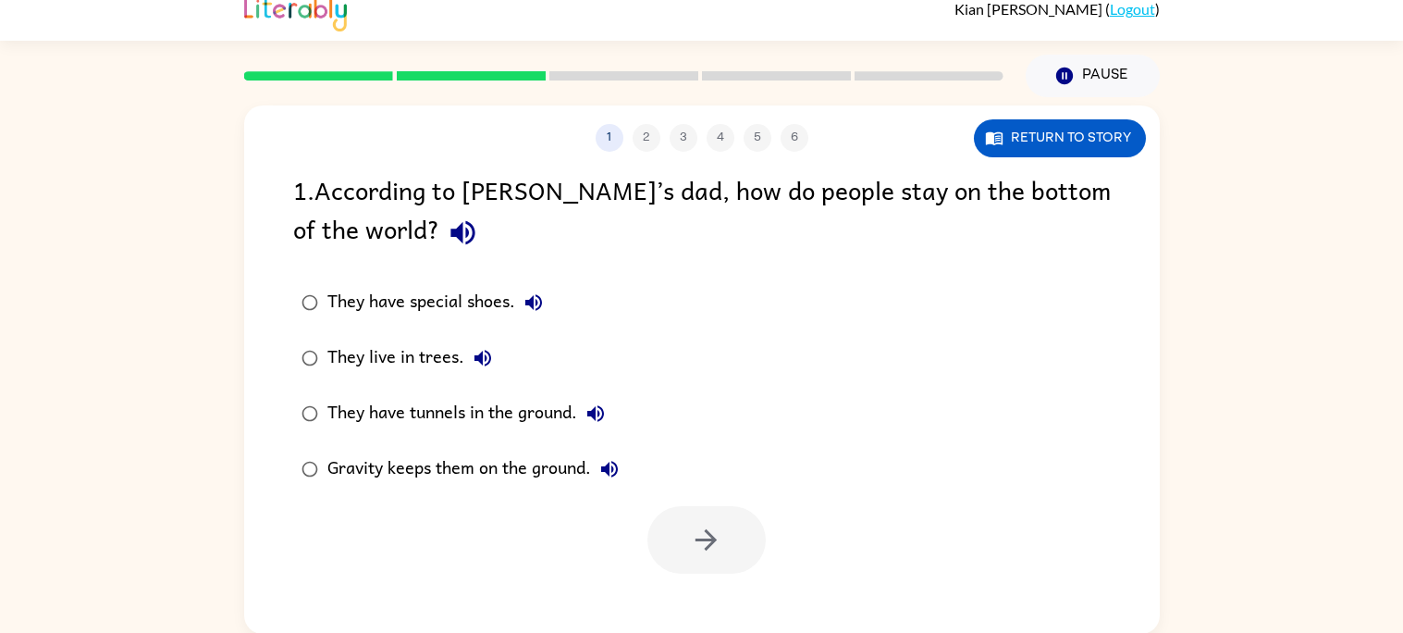
scroll to position [0, 0]
click at [677, 550] on button "button" at bounding box center [707, 540] width 118 height 68
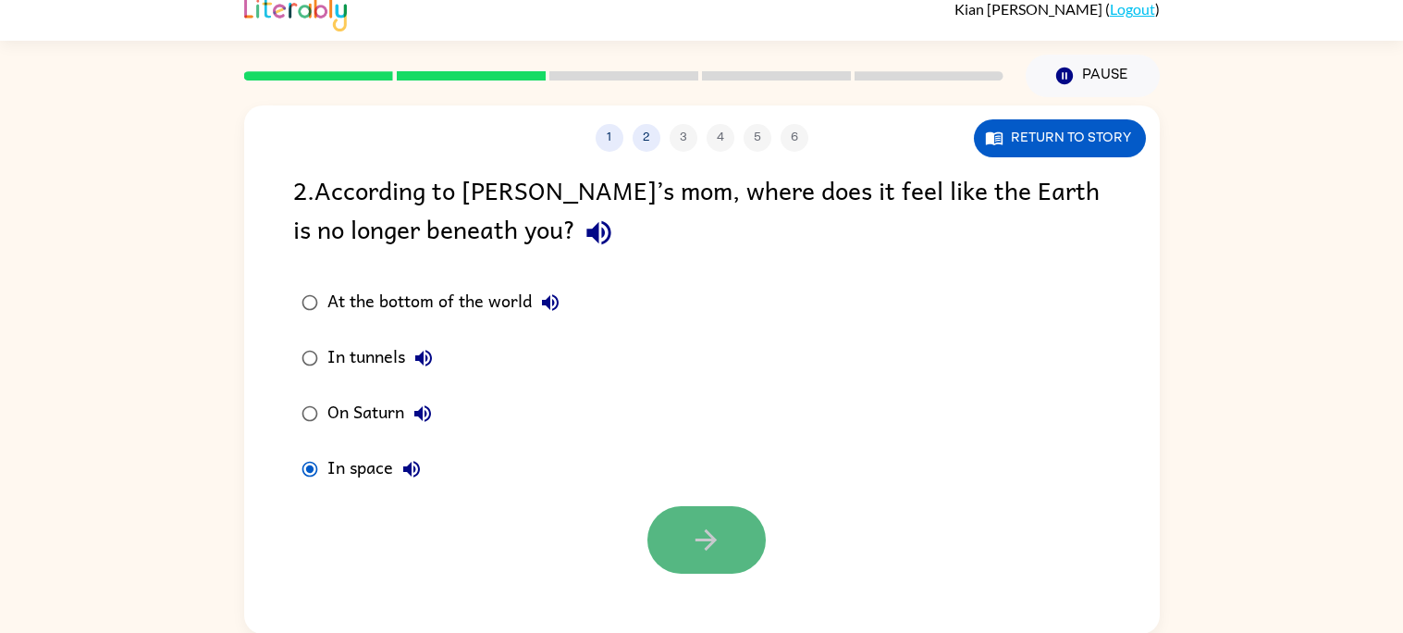
click at [680, 517] on button "button" at bounding box center [707, 540] width 118 height 68
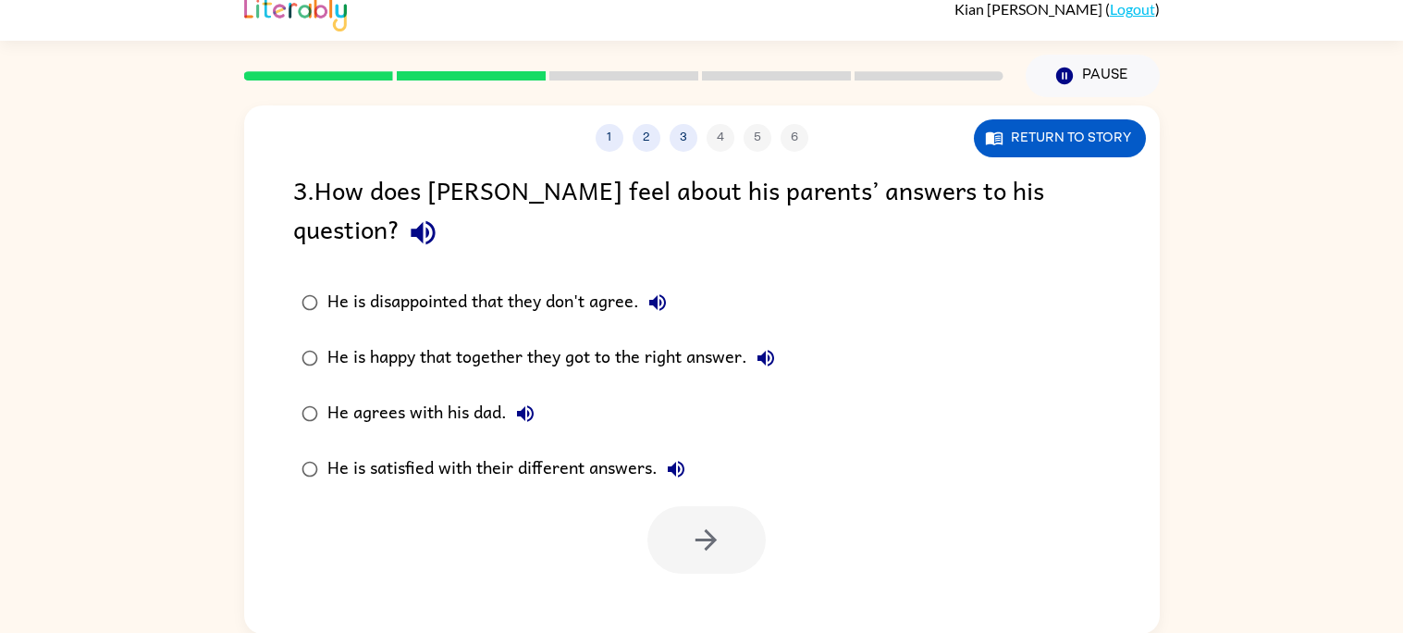
click at [285, 333] on label "He is happy that together they got to the right answer." at bounding box center [538, 358] width 511 height 56
click at [709, 506] on button "button" at bounding box center [707, 540] width 118 height 68
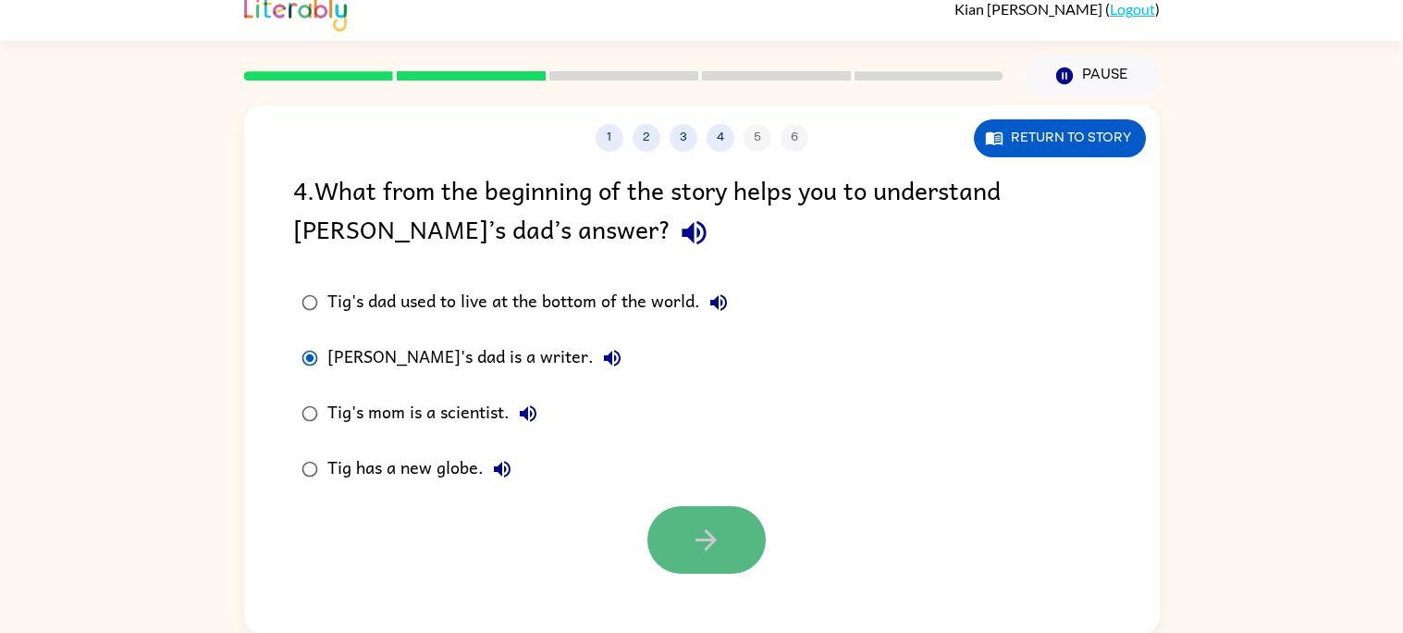
click at [671, 525] on button "button" at bounding box center [707, 540] width 118 height 68
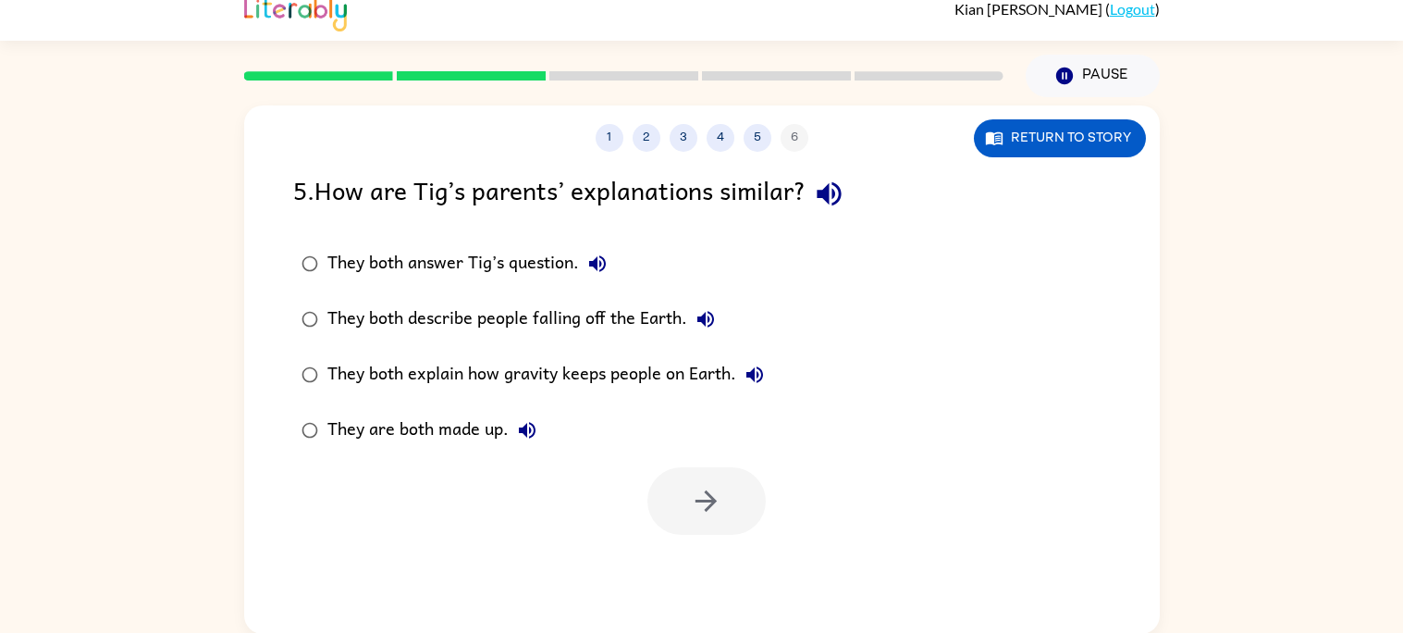
click at [302, 282] on label "They both answer Tig’s question." at bounding box center [533, 264] width 500 height 56
click at [762, 544] on div "1 2 3 4 5 6 Return to story 5 . How are [PERSON_NAME]’s parents’ explanations s…" at bounding box center [702, 369] width 916 height 528
click at [743, 509] on button "button" at bounding box center [707, 501] width 118 height 68
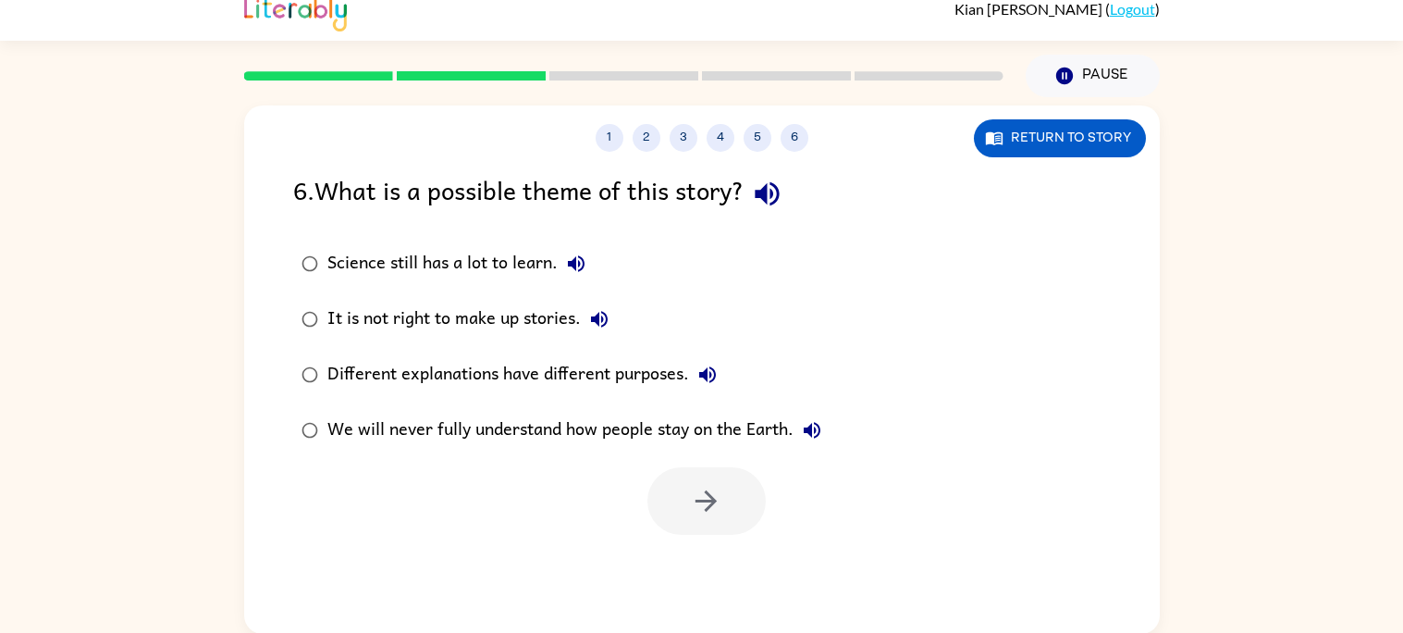
click at [553, 498] on div at bounding box center [702, 496] width 916 height 77
click at [562, 521] on div at bounding box center [702, 496] width 916 height 77
click at [673, 465] on div at bounding box center [702, 496] width 916 height 77
click at [678, 497] on button "button" at bounding box center [707, 501] width 118 height 68
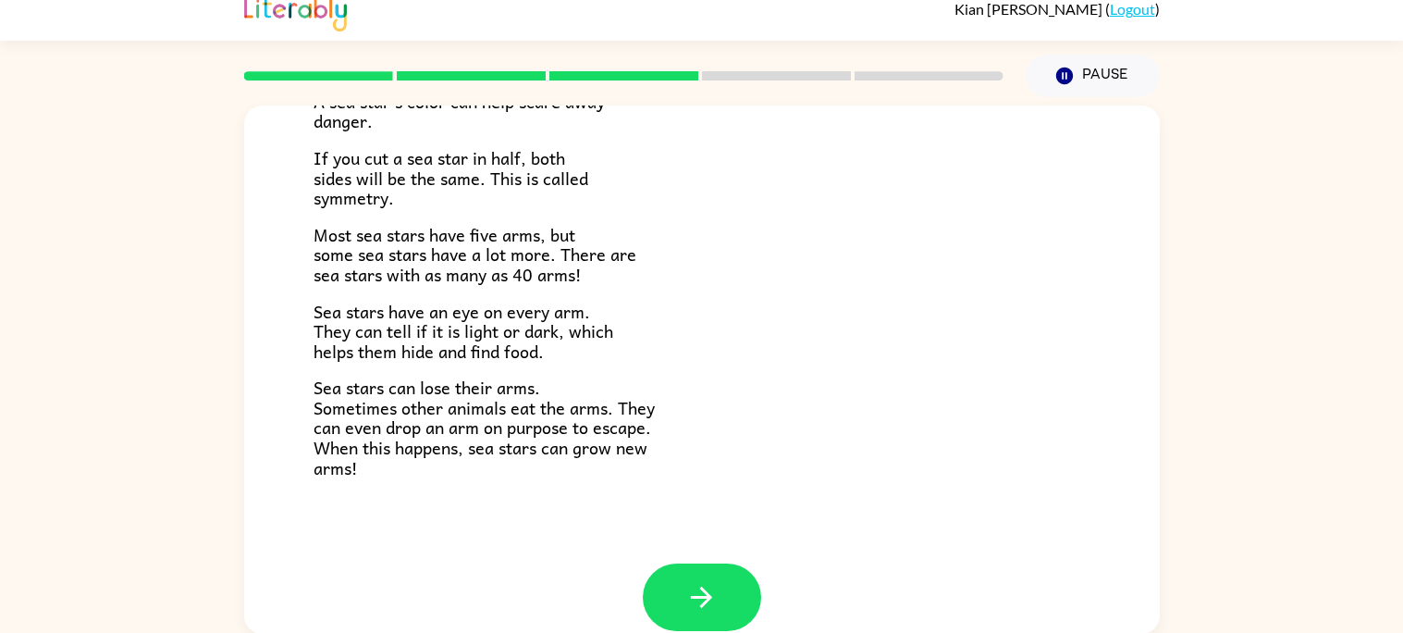
scroll to position [533, 0]
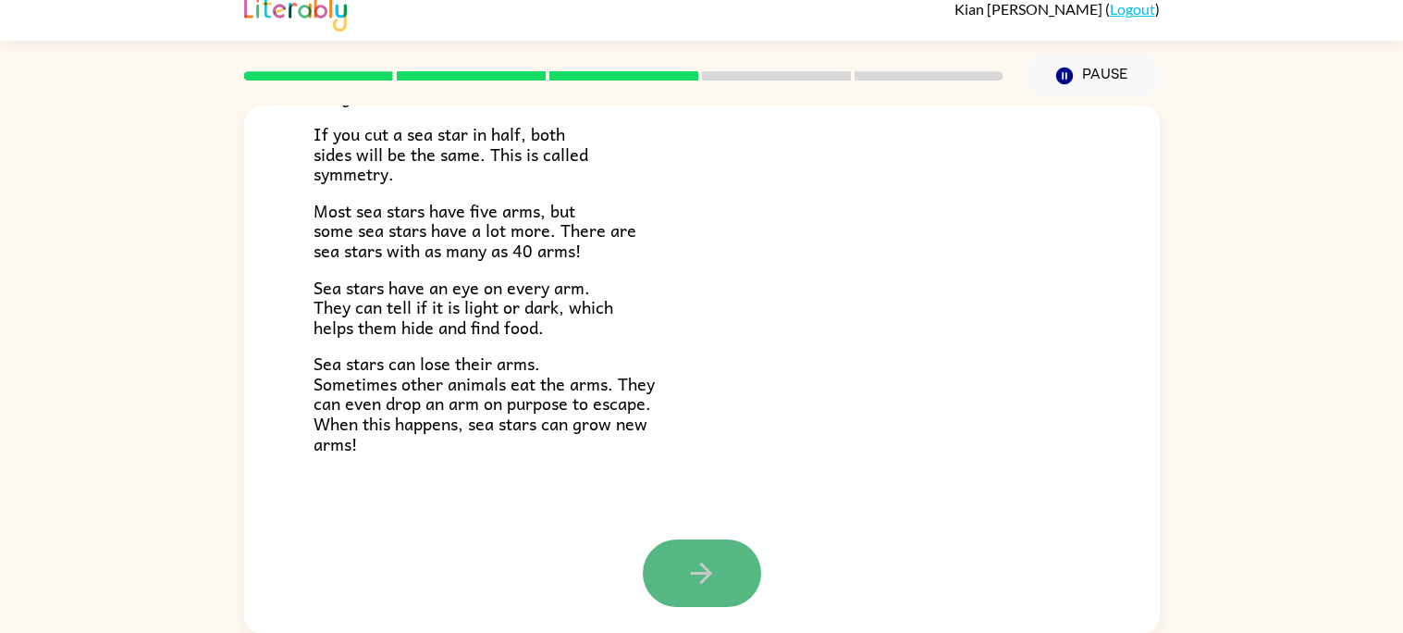
click at [706, 584] on icon "button" at bounding box center [702, 573] width 32 height 32
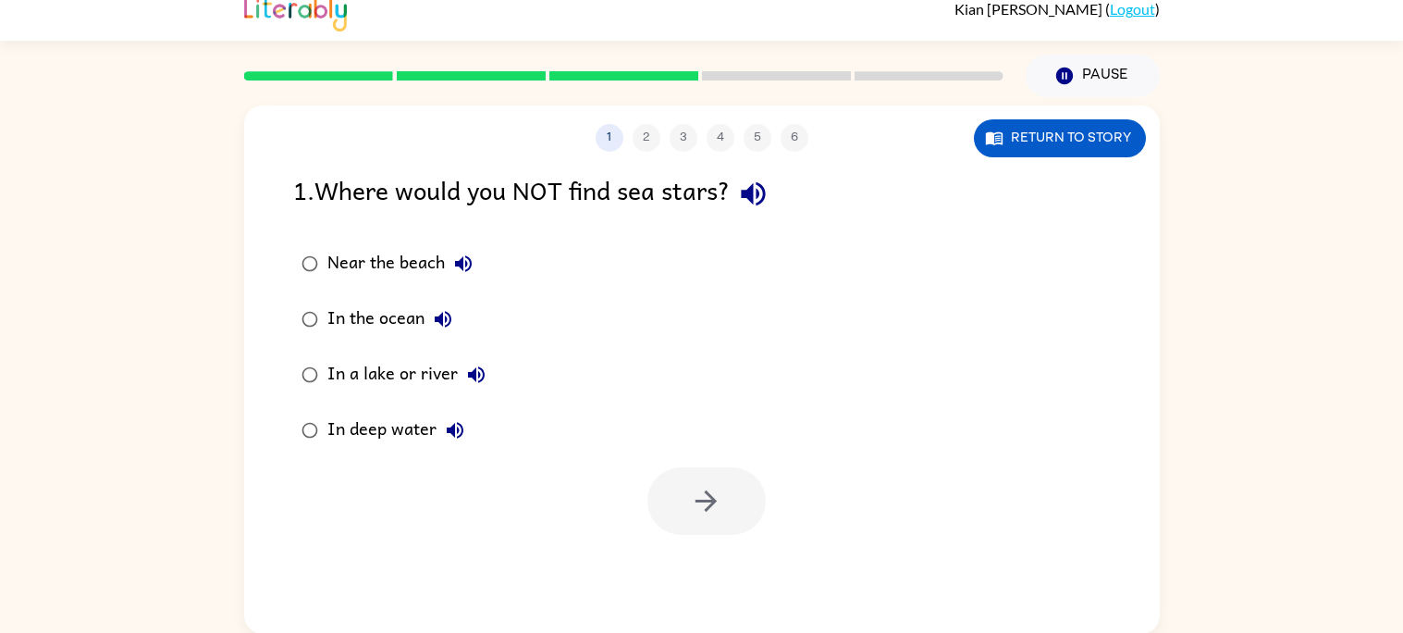
scroll to position [0, 0]
click at [711, 497] on icon "button" at bounding box center [706, 500] width 21 height 21
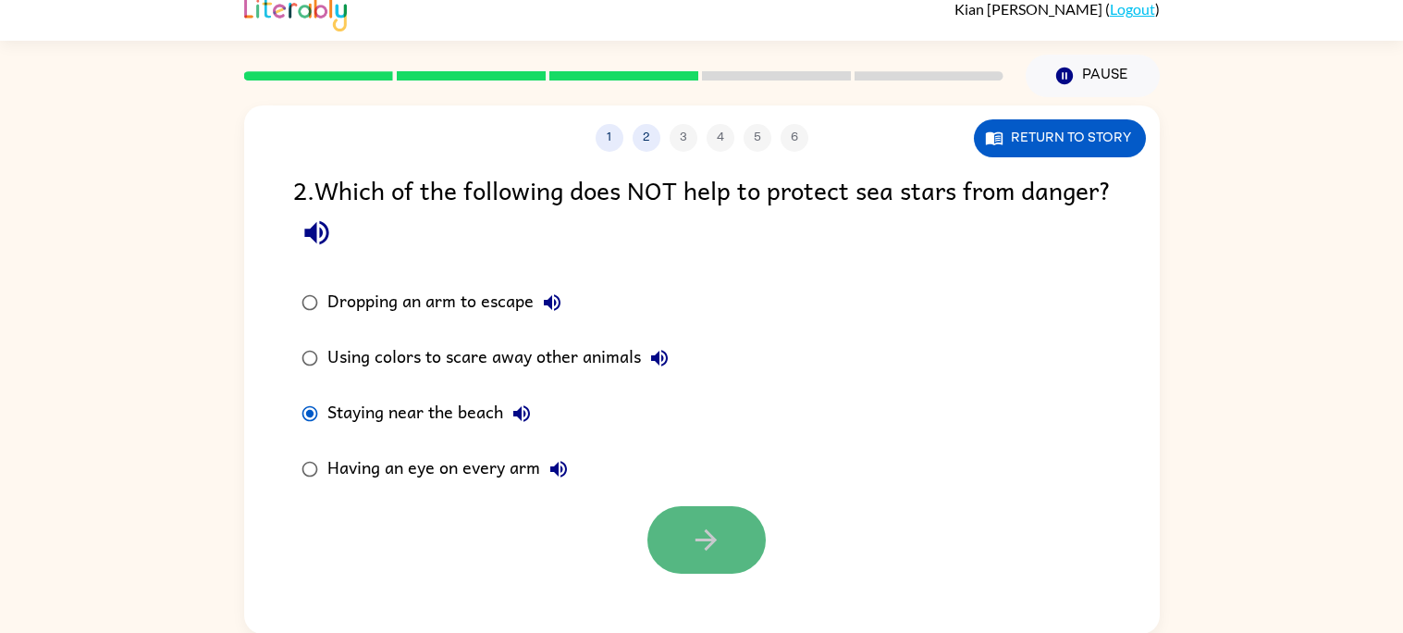
click at [677, 510] on button "button" at bounding box center [707, 540] width 118 height 68
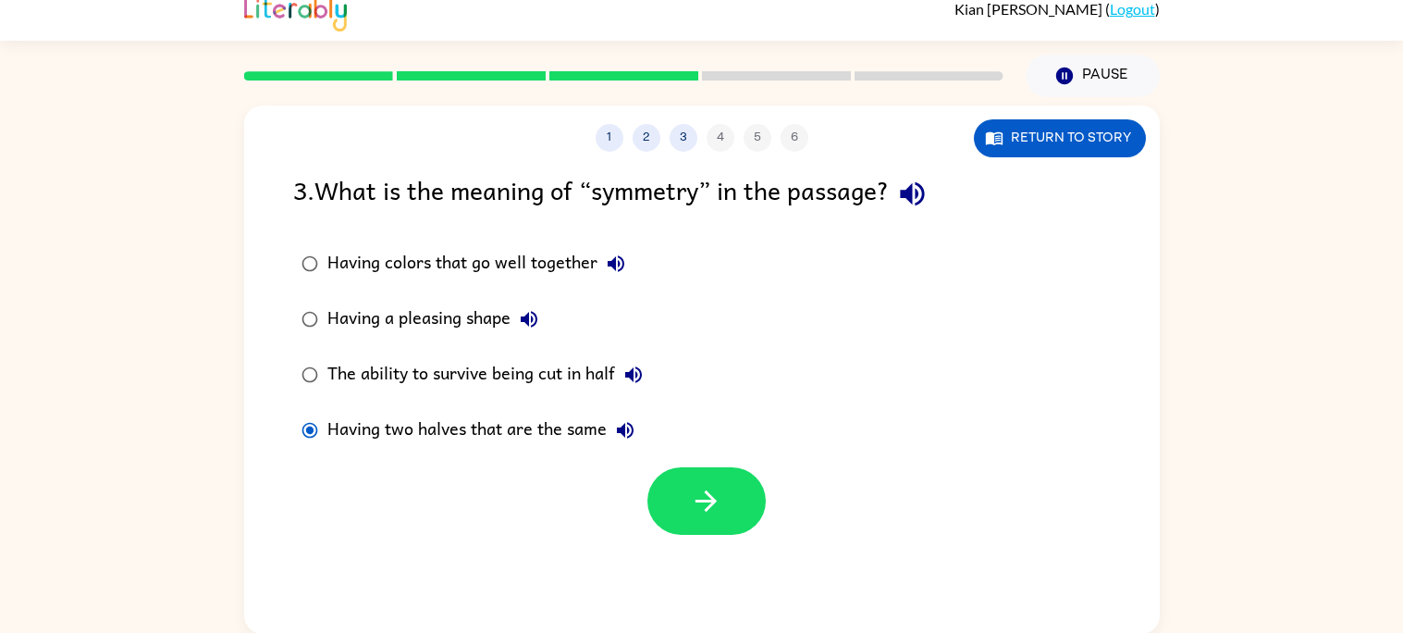
click at [708, 460] on div at bounding box center [702, 496] width 916 height 77
click at [704, 462] on div at bounding box center [702, 496] width 916 height 77
click at [694, 506] on icon "button" at bounding box center [706, 501] width 32 height 32
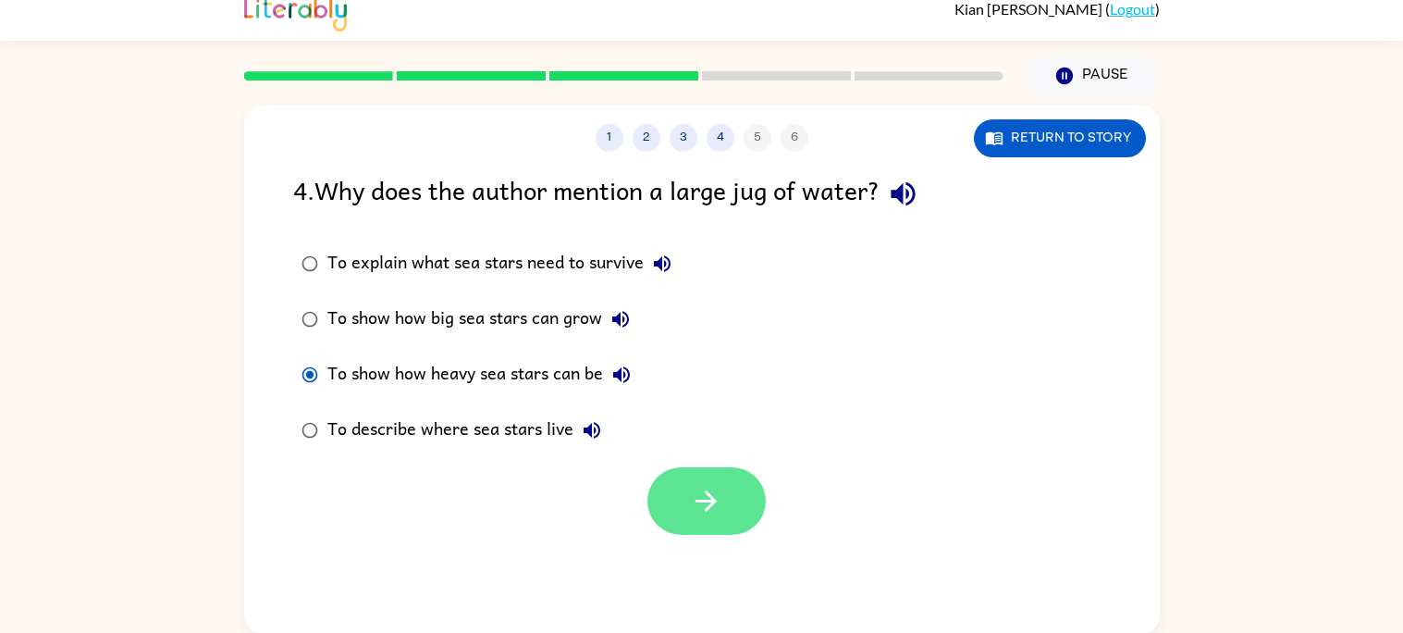
click at [676, 477] on button "button" at bounding box center [707, 501] width 118 height 68
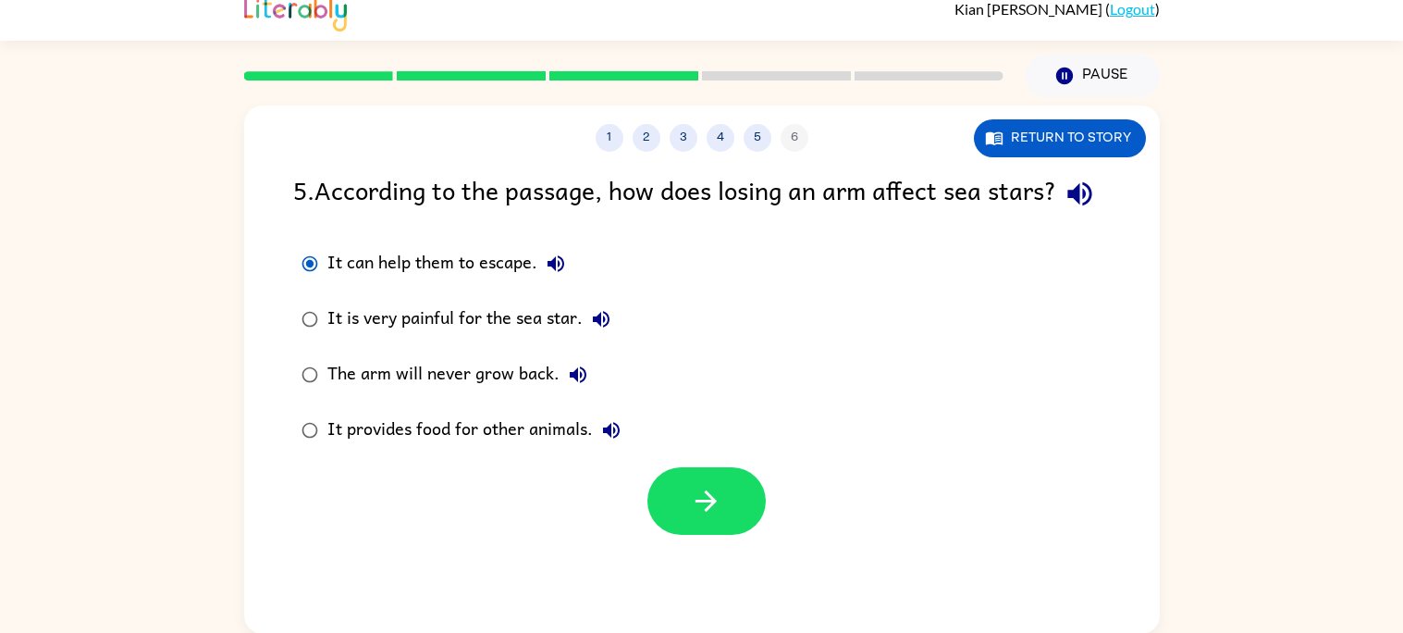
click at [634, 458] on label "It provides food for other animals." at bounding box center [461, 430] width 356 height 56
click at [675, 508] on button "button" at bounding box center [707, 501] width 118 height 68
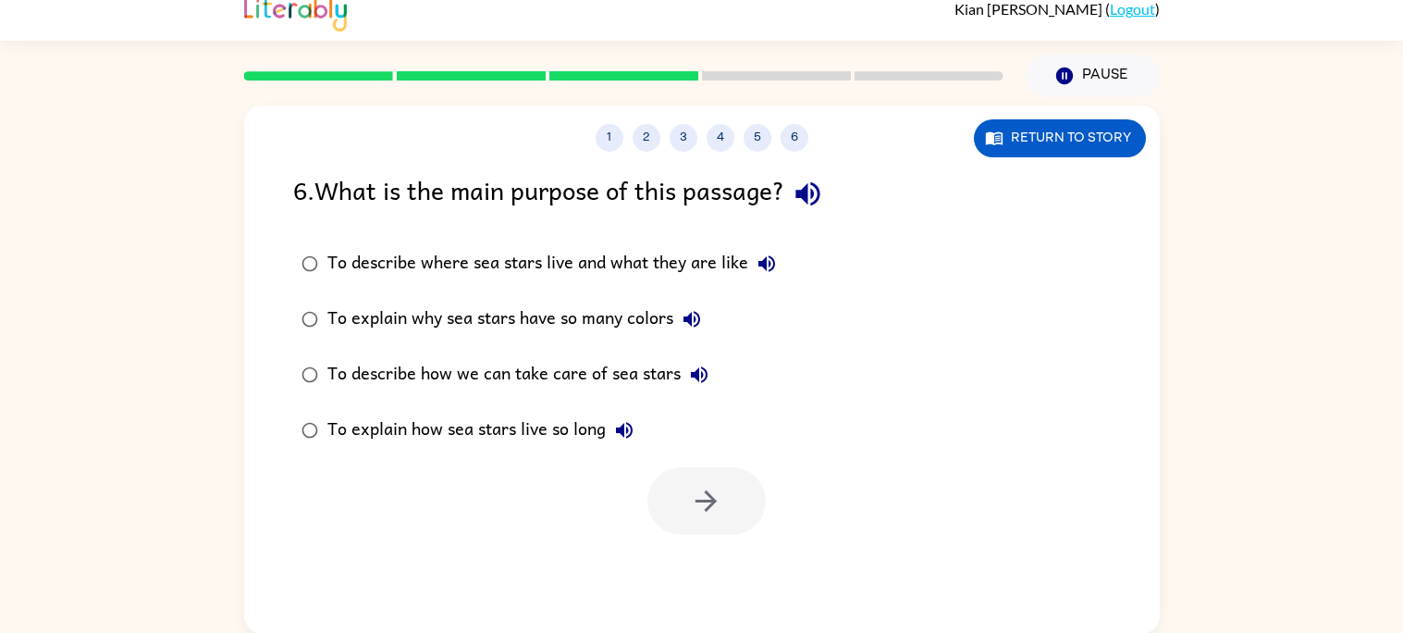
click at [701, 377] on icon "button" at bounding box center [699, 375] width 22 height 22
click at [710, 503] on icon "button" at bounding box center [706, 500] width 21 height 21
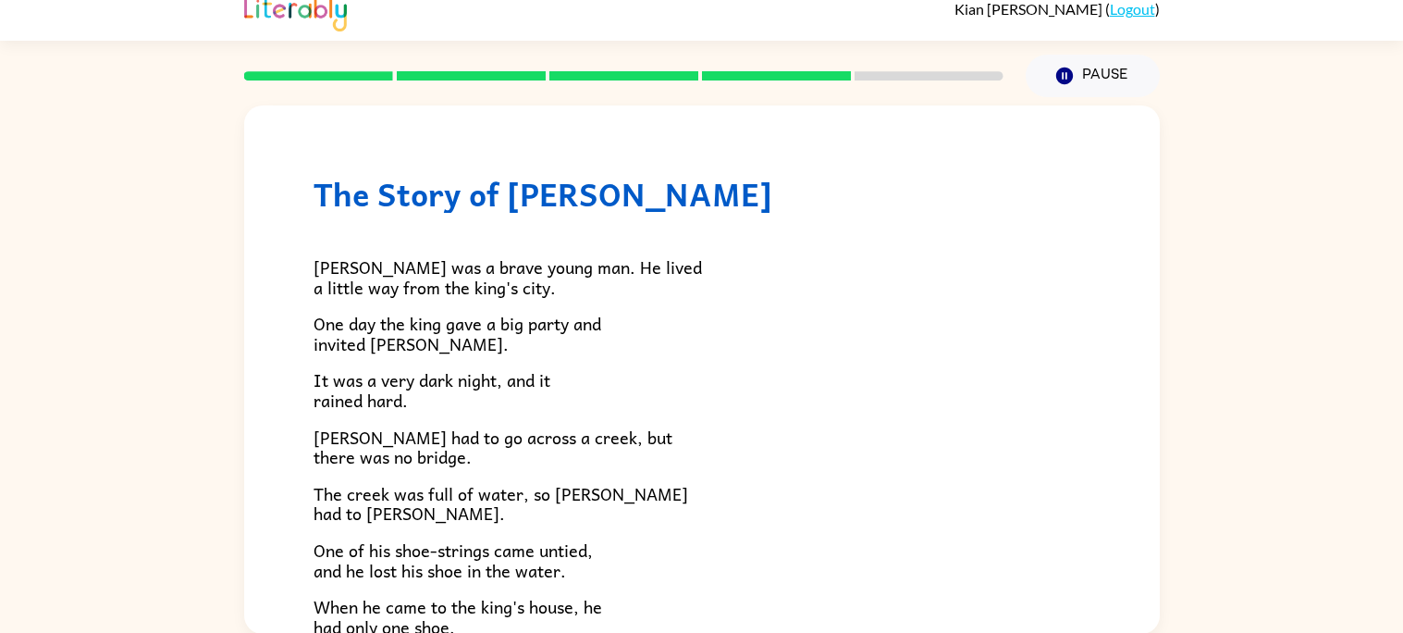
scroll to position [317, 0]
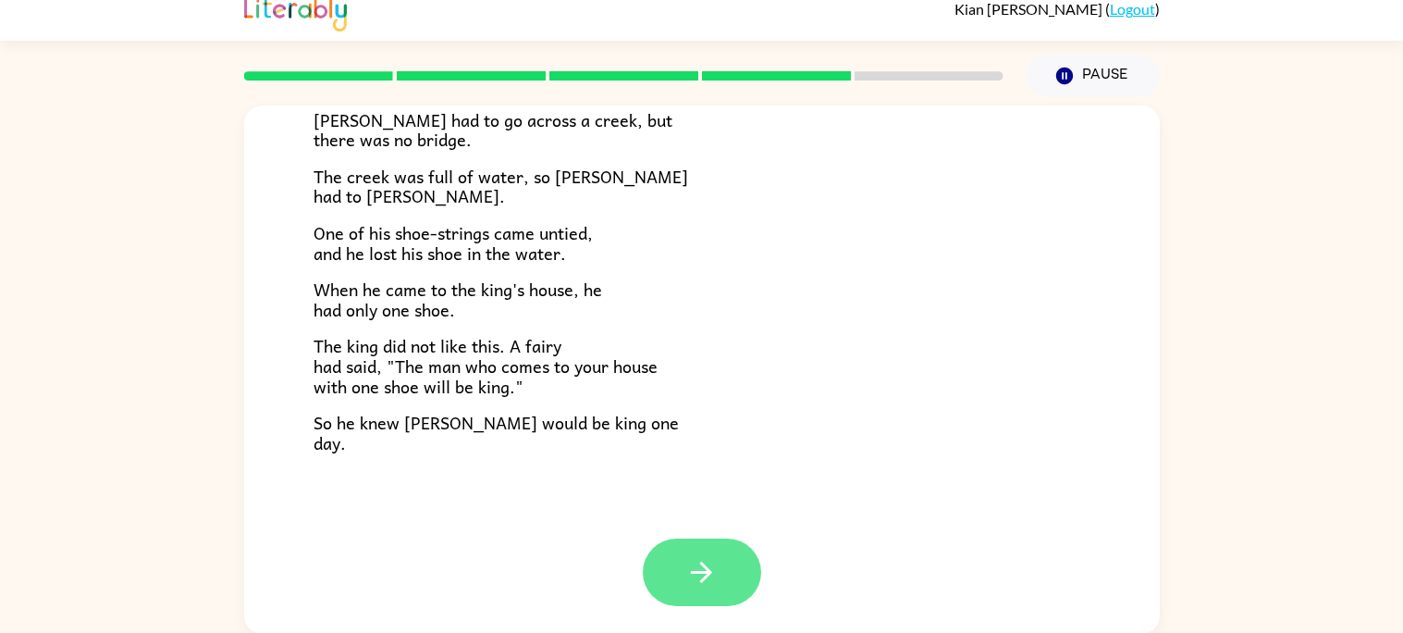
click at [721, 538] on button "button" at bounding box center [702, 572] width 118 height 68
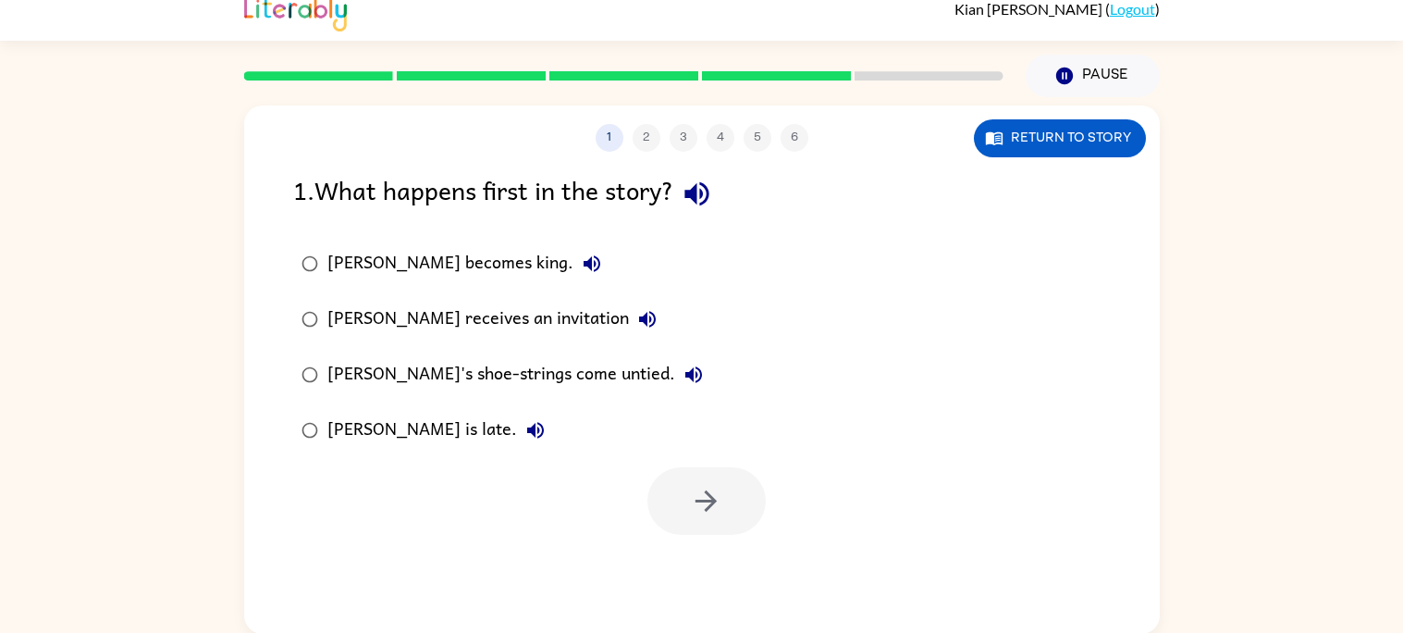
scroll to position [0, 0]
click at [717, 495] on icon "button" at bounding box center [706, 501] width 32 height 32
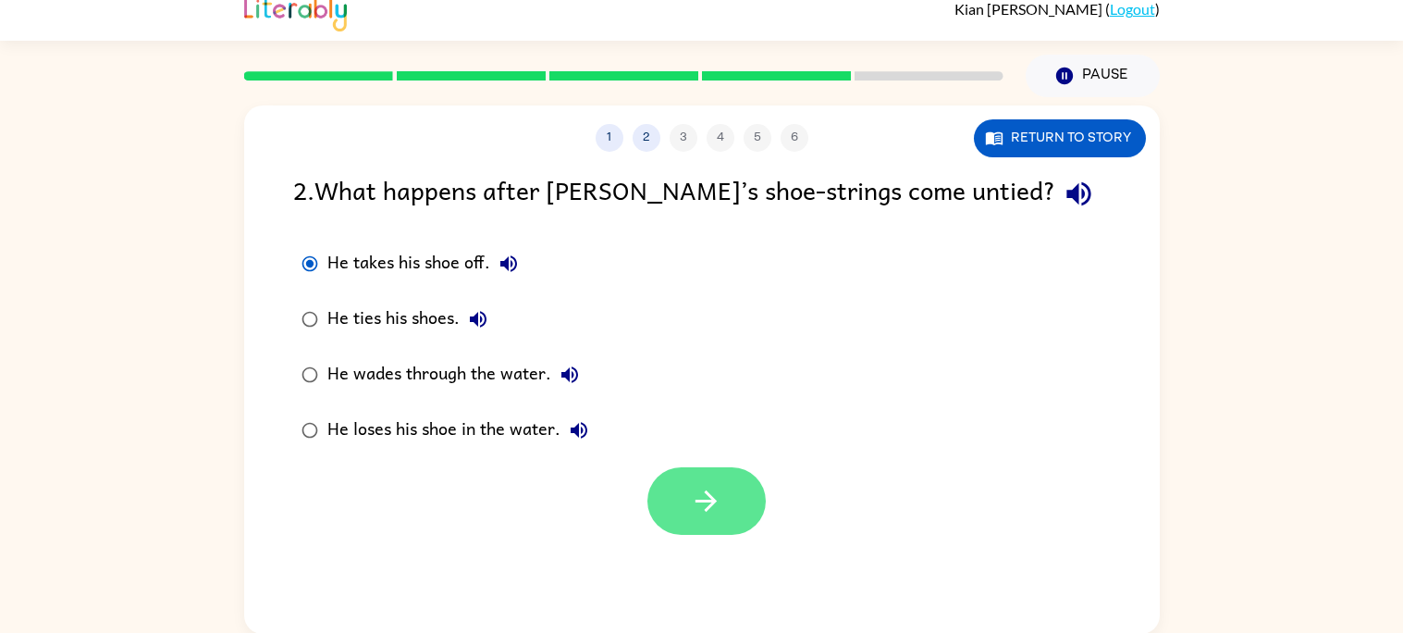
click at [675, 486] on button "button" at bounding box center [707, 501] width 118 height 68
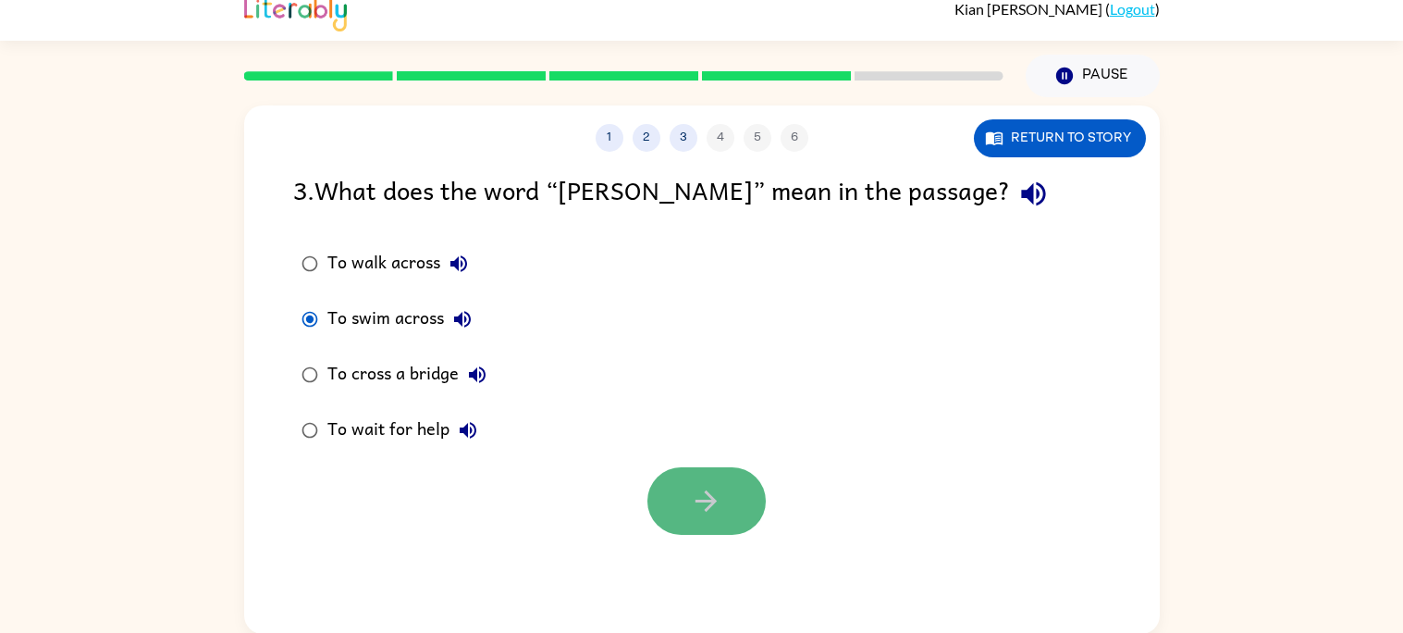
click at [713, 504] on icon "button" at bounding box center [706, 501] width 32 height 32
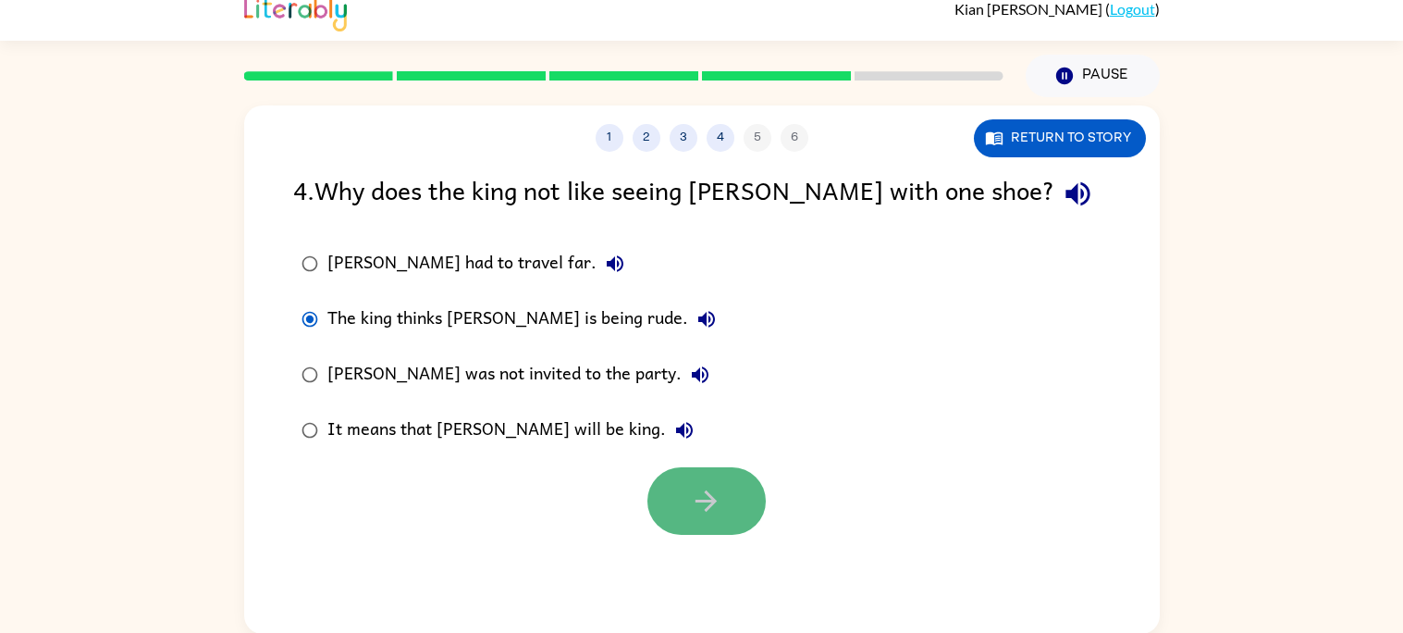
click at [665, 499] on button "button" at bounding box center [707, 501] width 118 height 68
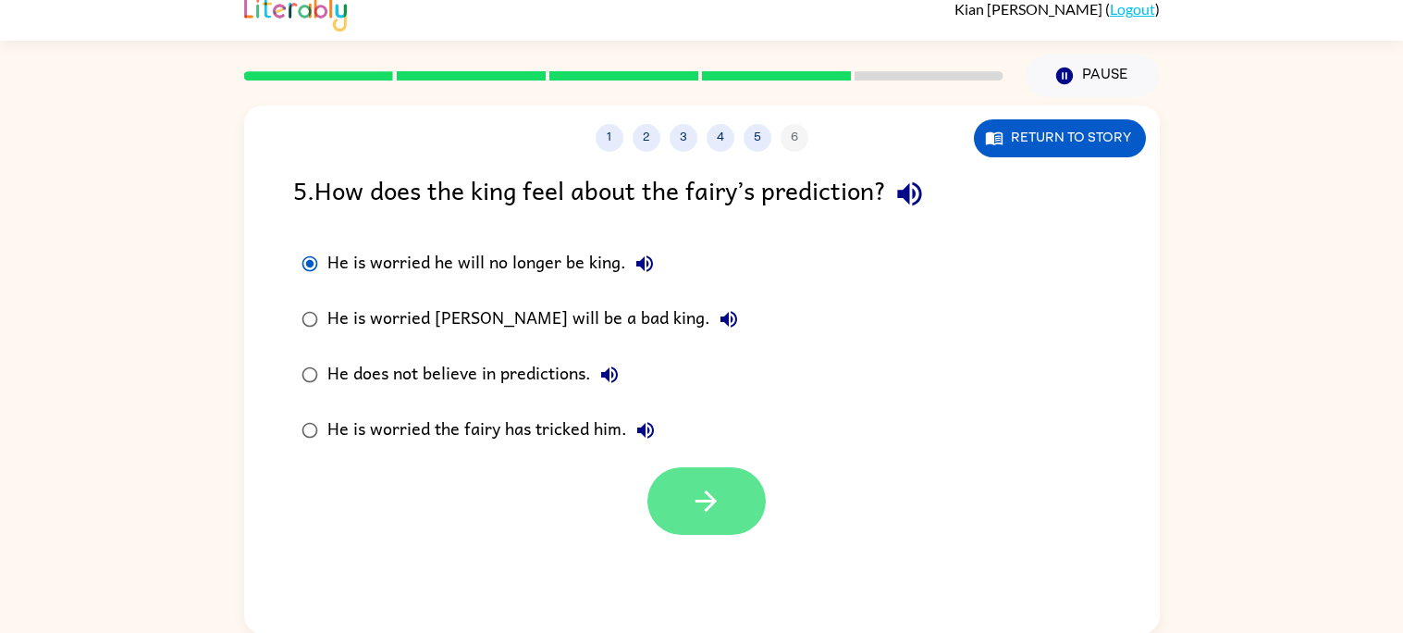
click at [737, 480] on button "button" at bounding box center [707, 501] width 118 height 68
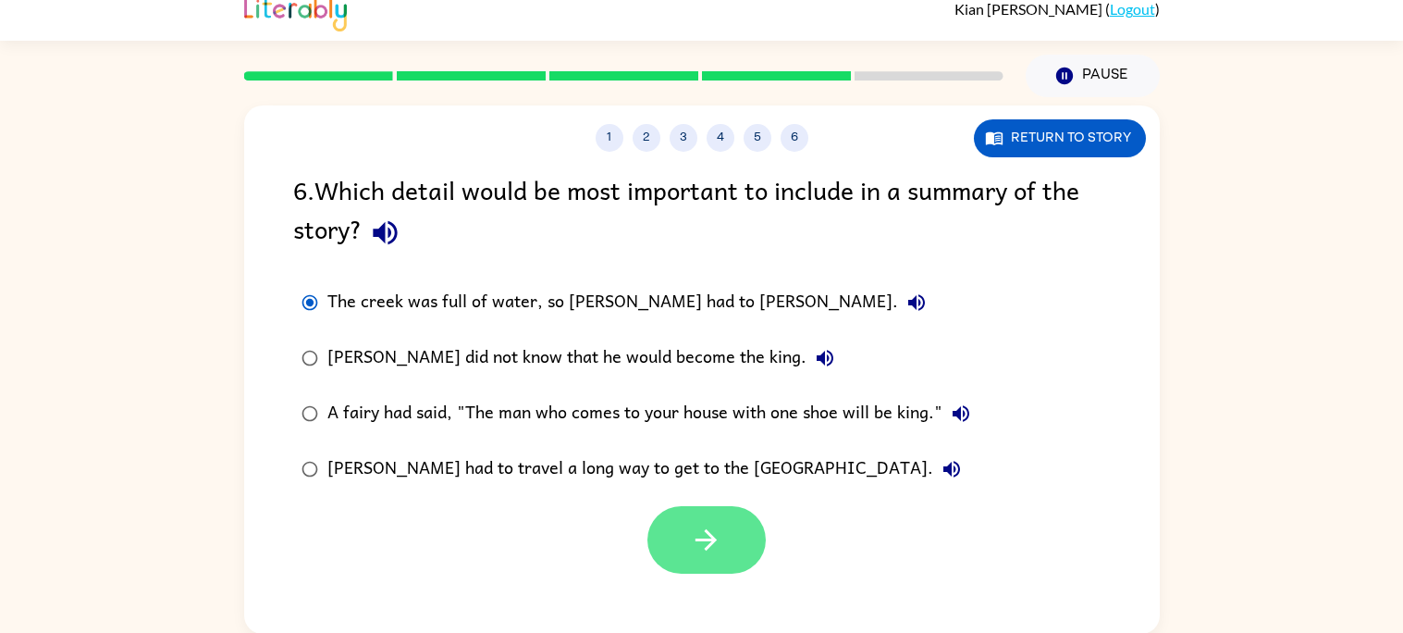
click at [682, 521] on button "button" at bounding box center [707, 540] width 118 height 68
